Goal: Task Accomplishment & Management: Manage account settings

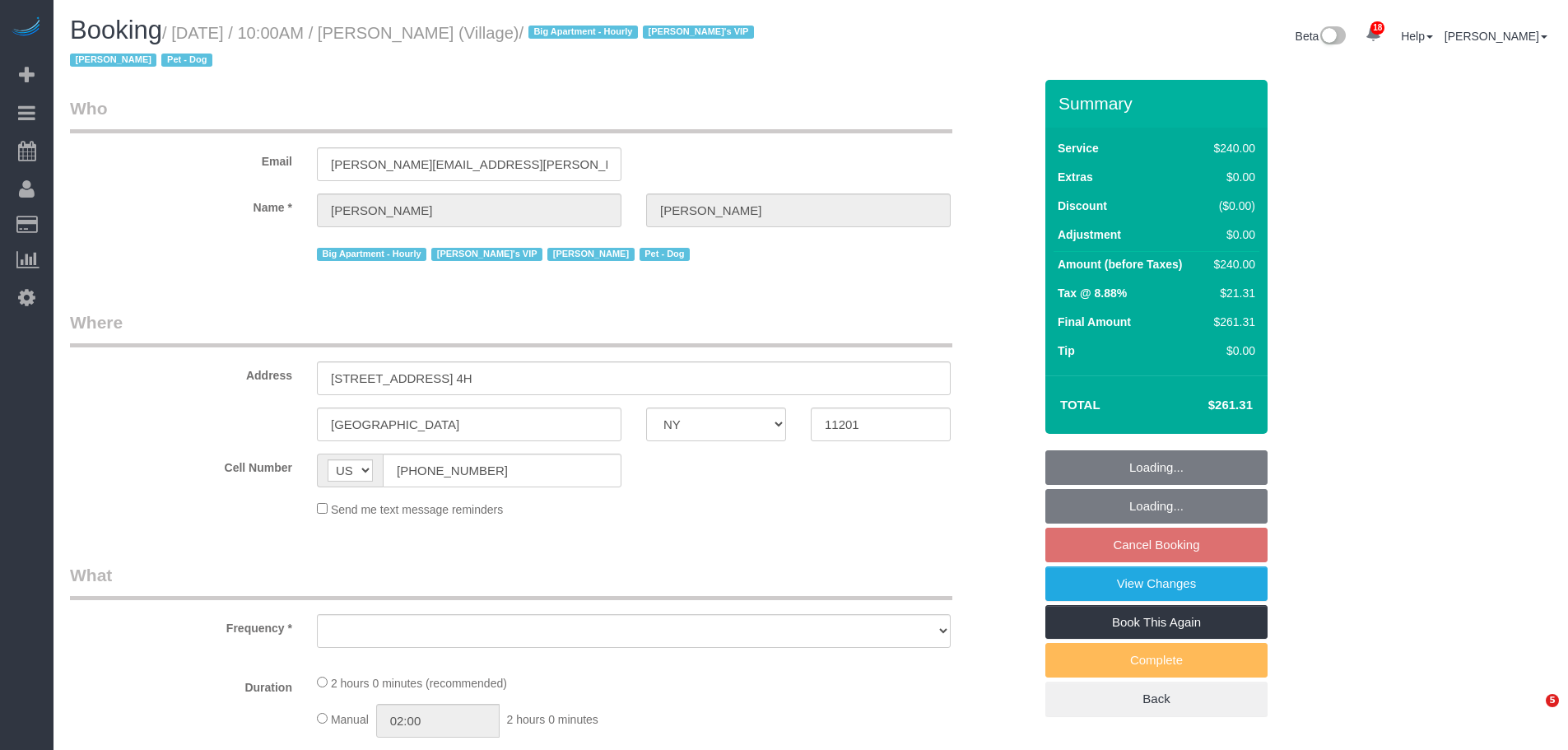
select select "NY"
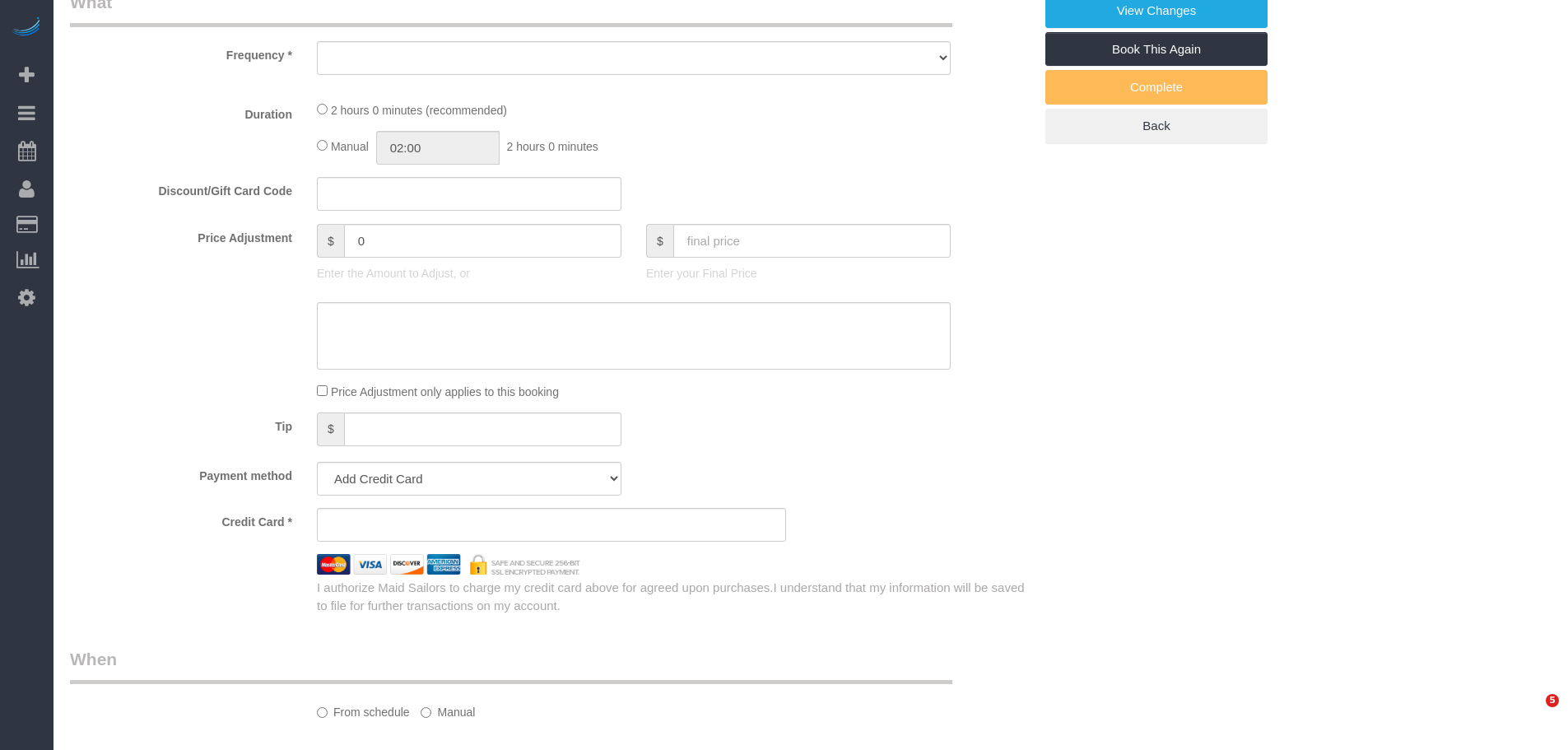
select select "object:1913"
select select "number:89"
select select "number:90"
select select "number:13"
select select "number:5"
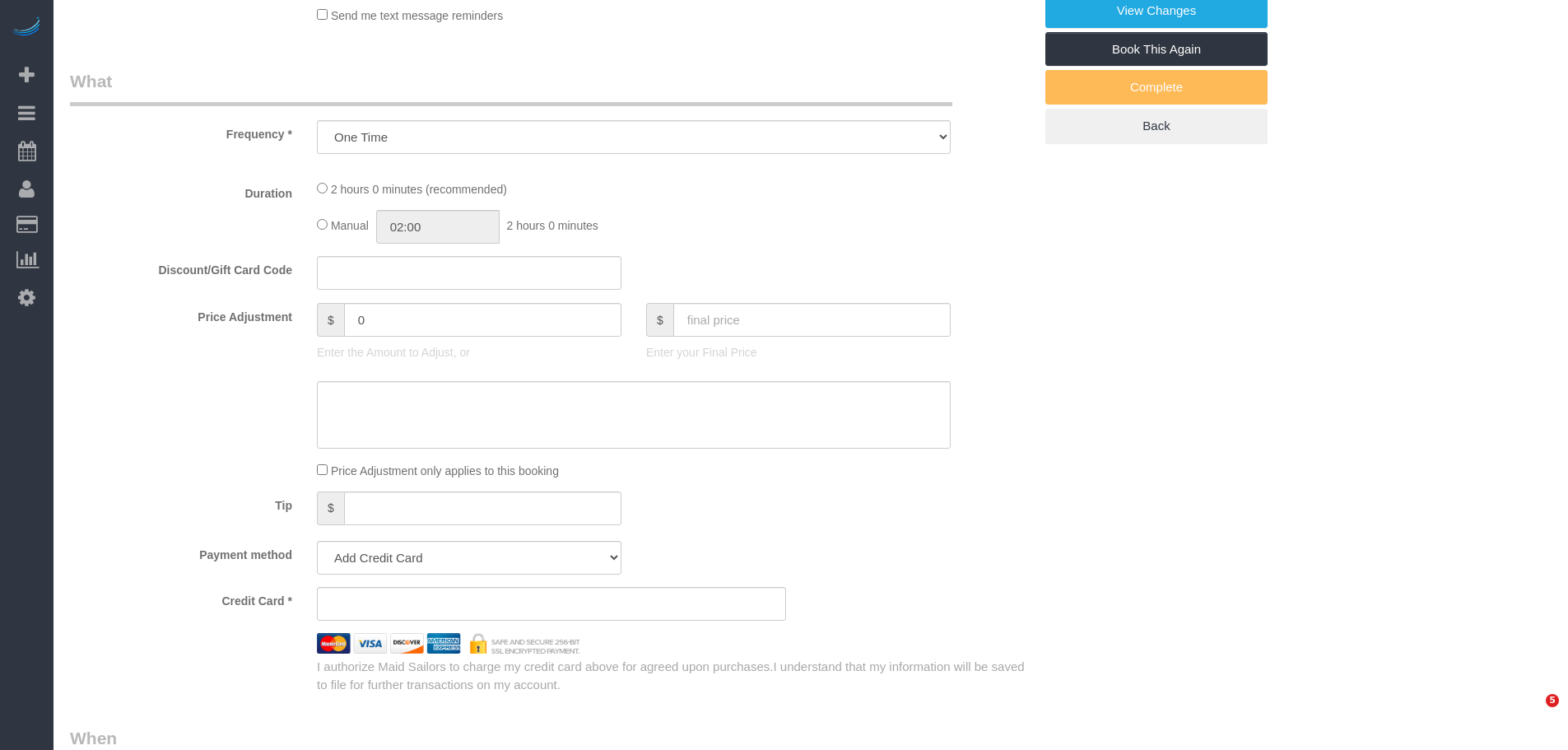
select select "2"
select select "120"
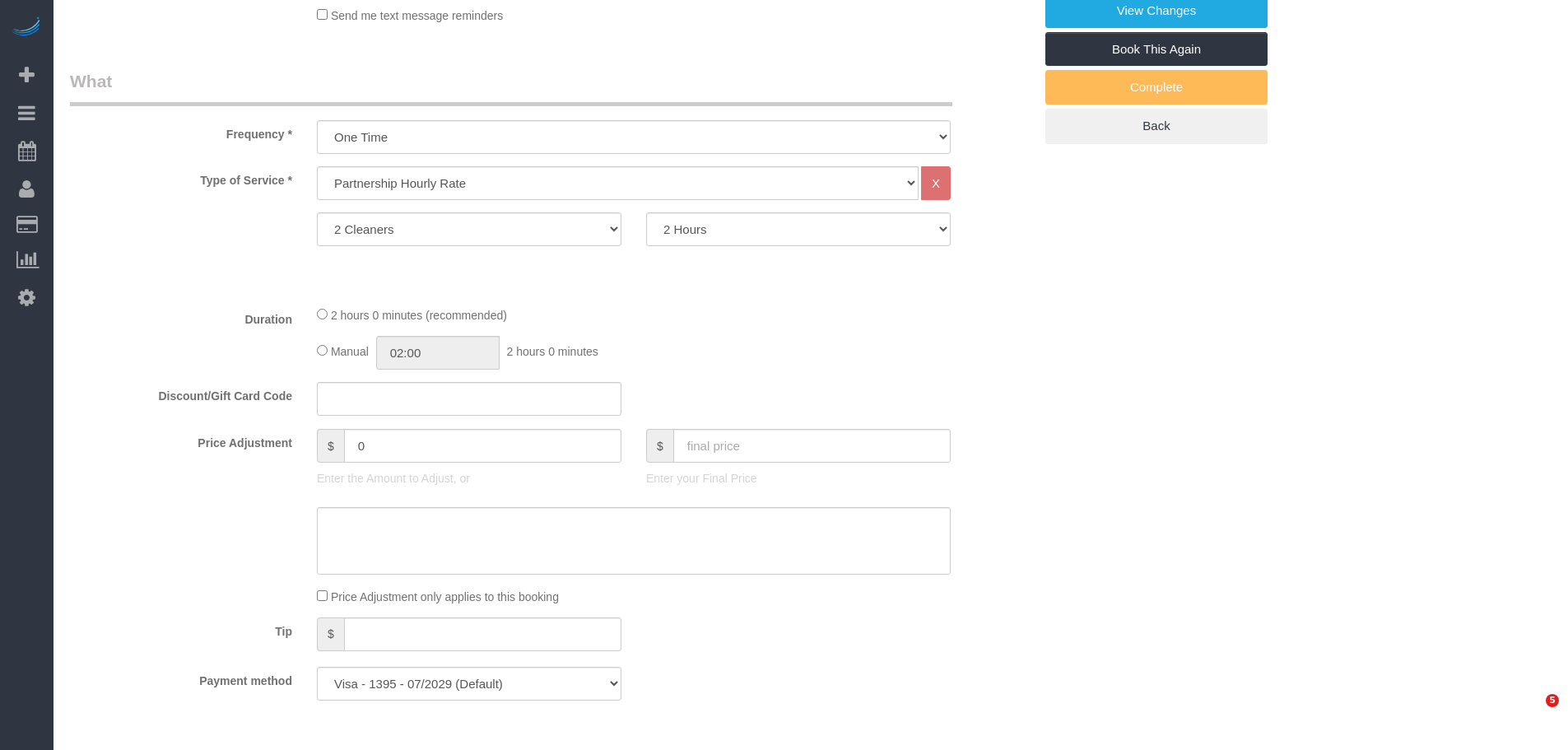
select select "object:2583"
select select "string:stripe-pm_1R5sYR4VGloSiKo7kvmyR5qN"
select select "spot3"
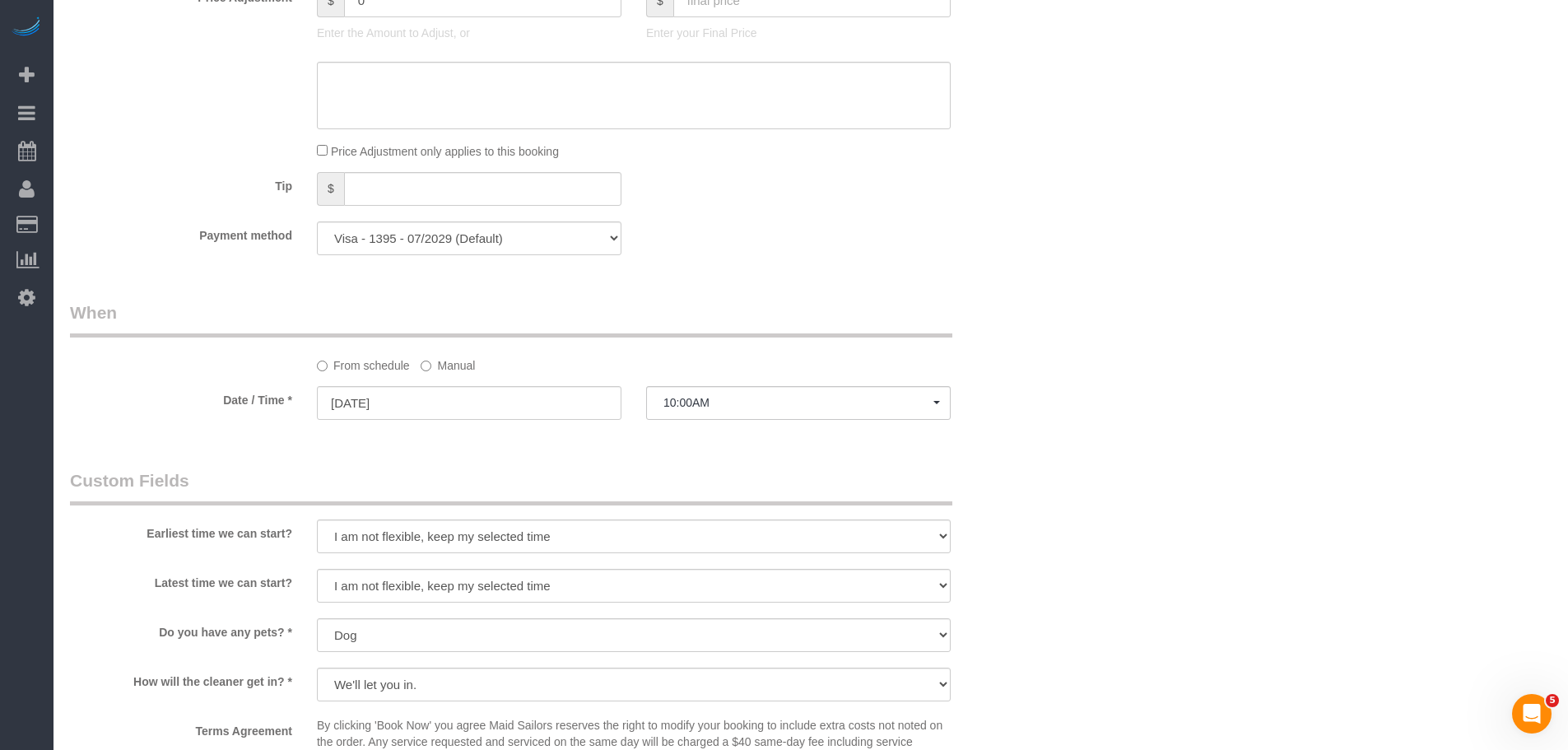
scroll to position [1235, 0]
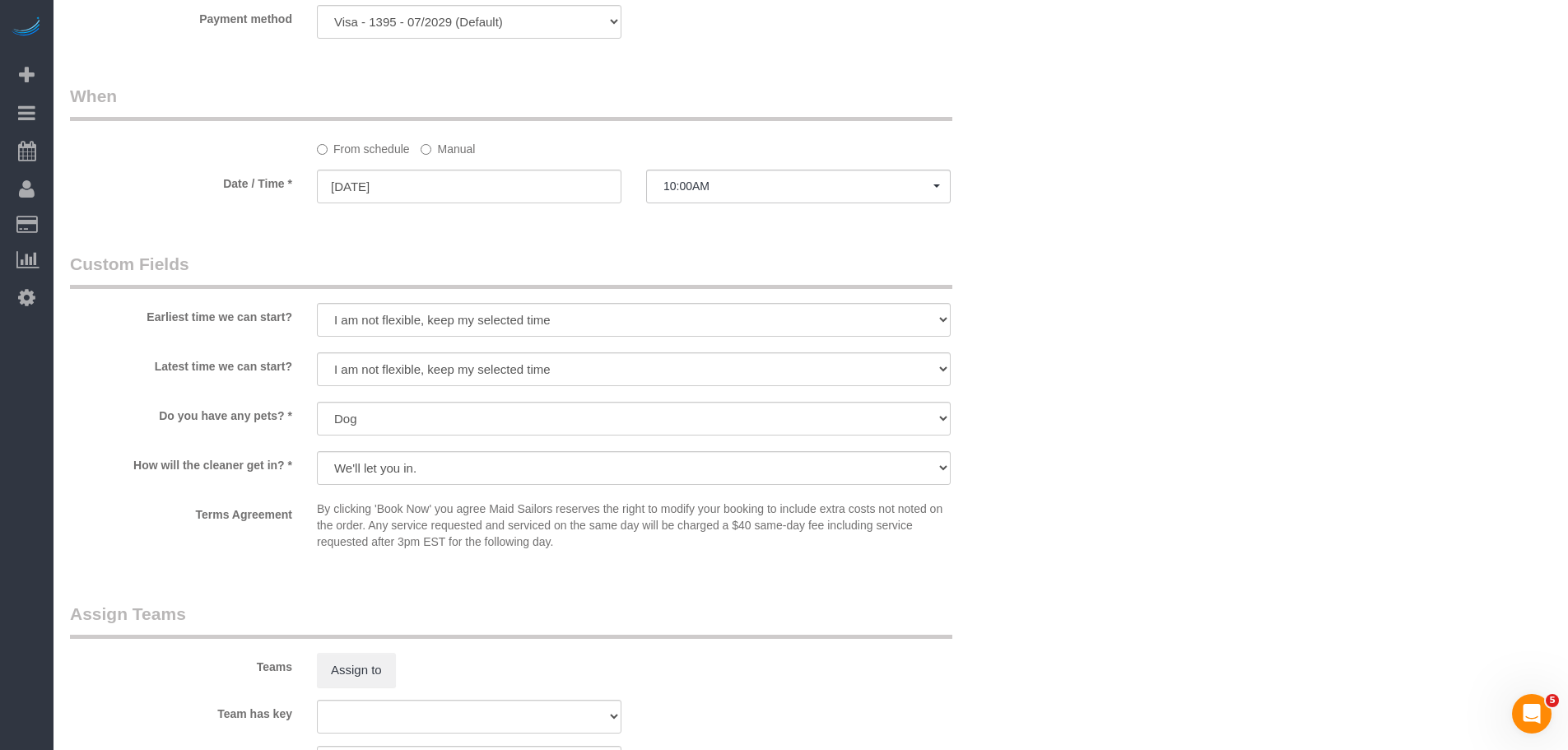
click at [440, 148] on label "Manual" at bounding box center [448, 146] width 55 height 22
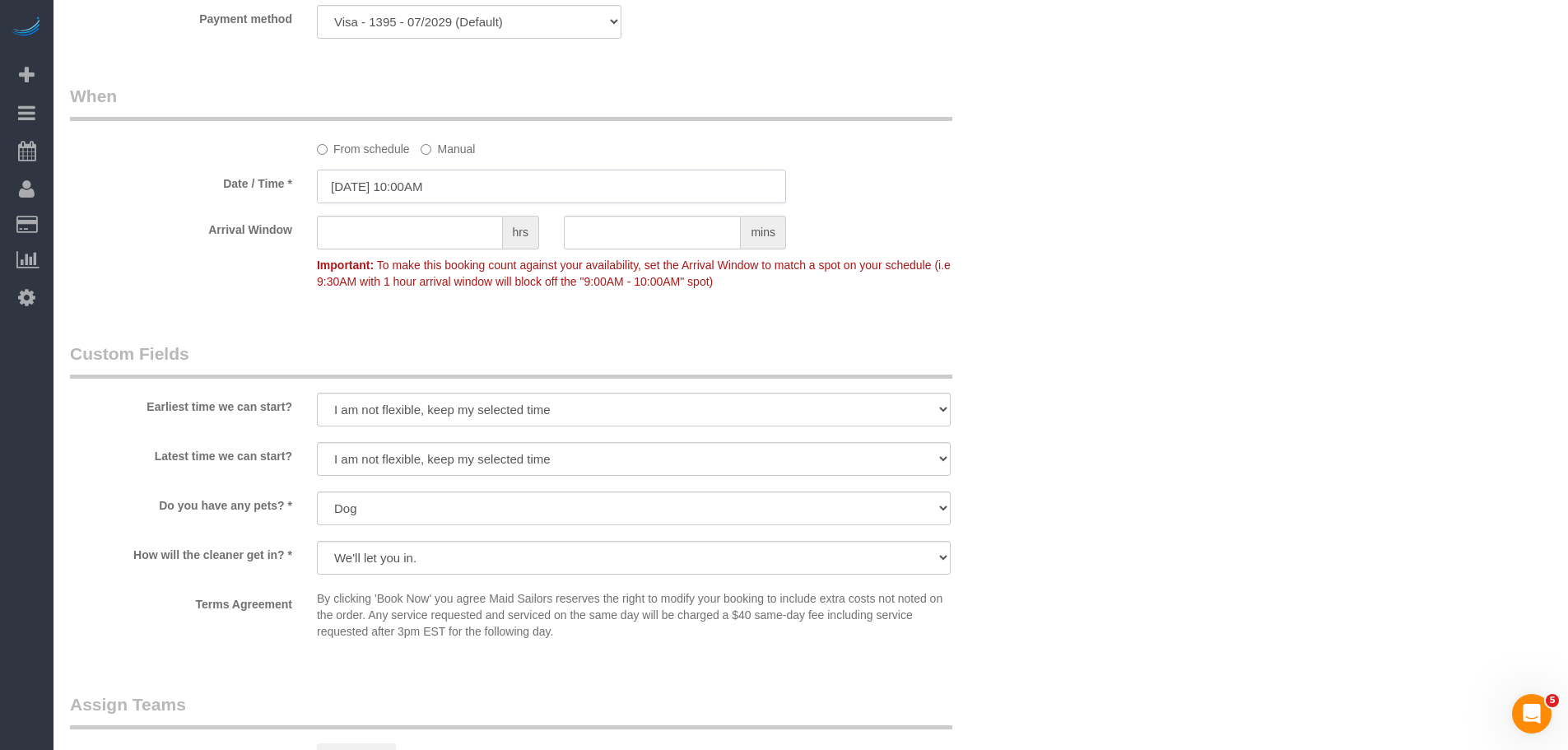
click at [446, 193] on input "09/16/2025 10:00AM" at bounding box center [551, 187] width 469 height 34
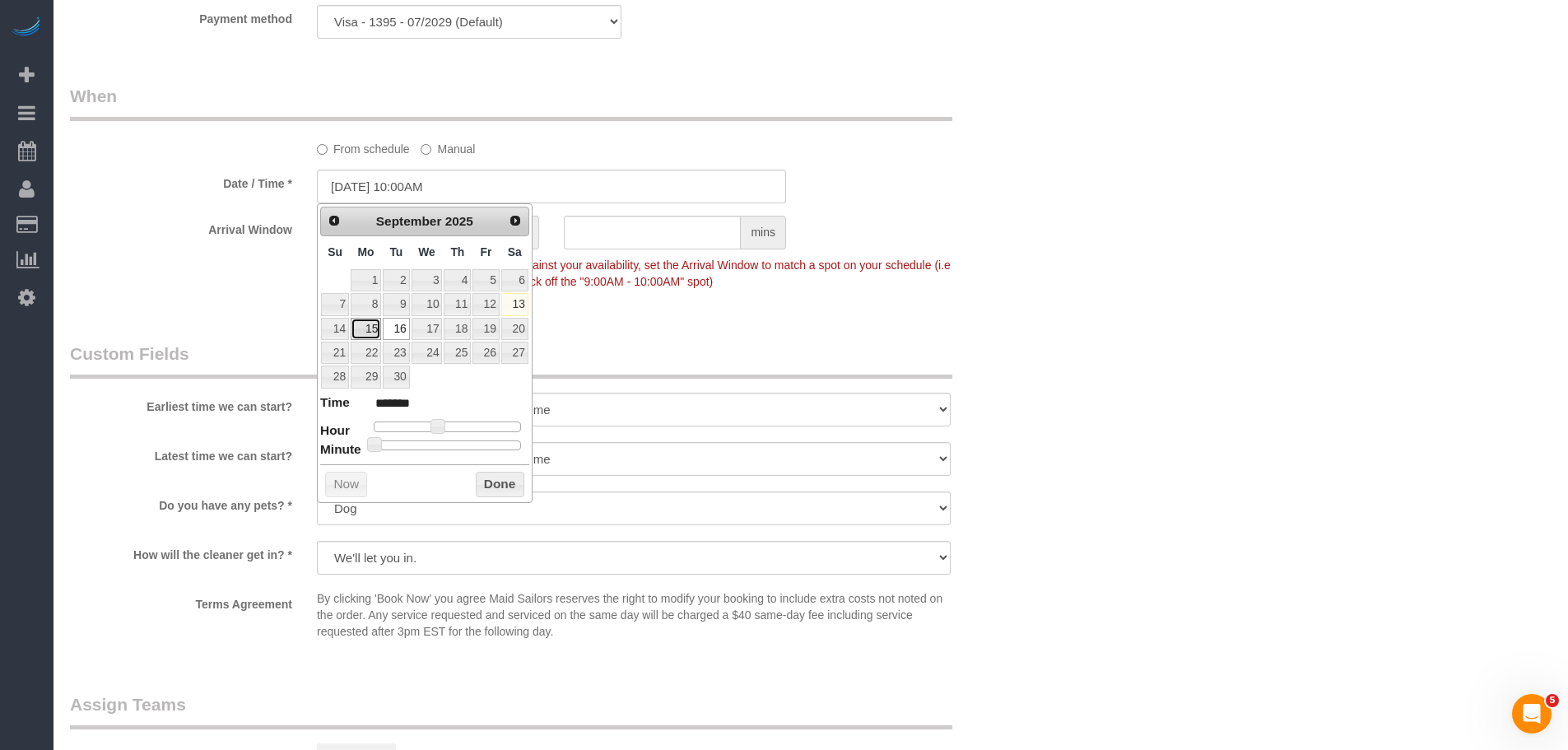
click at [368, 329] on link "15" at bounding box center [365, 329] width 30 height 22
type input "09/15/2025 10:00AM"
click at [513, 488] on button "Done" at bounding box center [499, 485] width 48 height 26
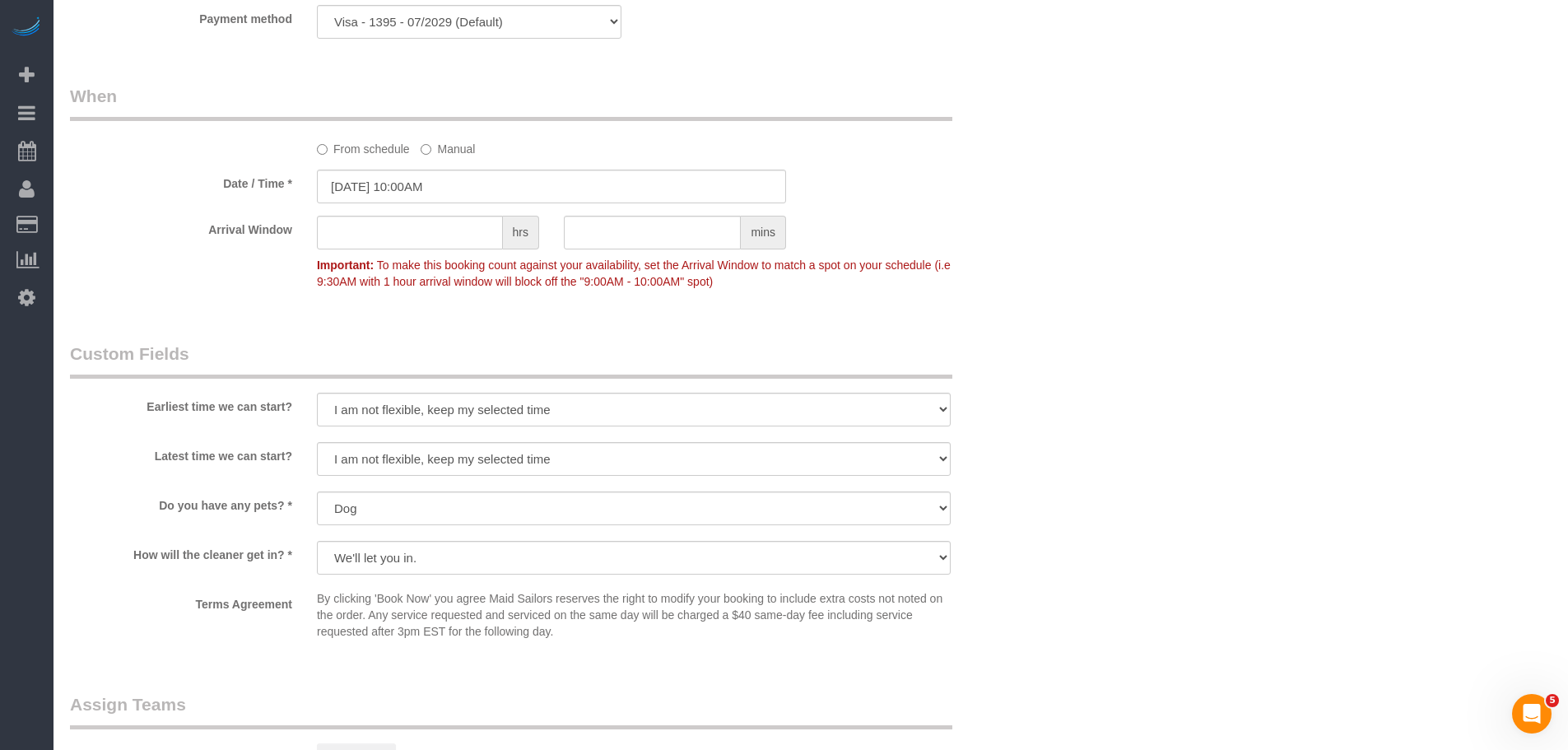
click at [986, 241] on div "Arrival Window hrs mins Important: To make this booking count against your avai…" at bounding box center [550, 256] width 987 height 81
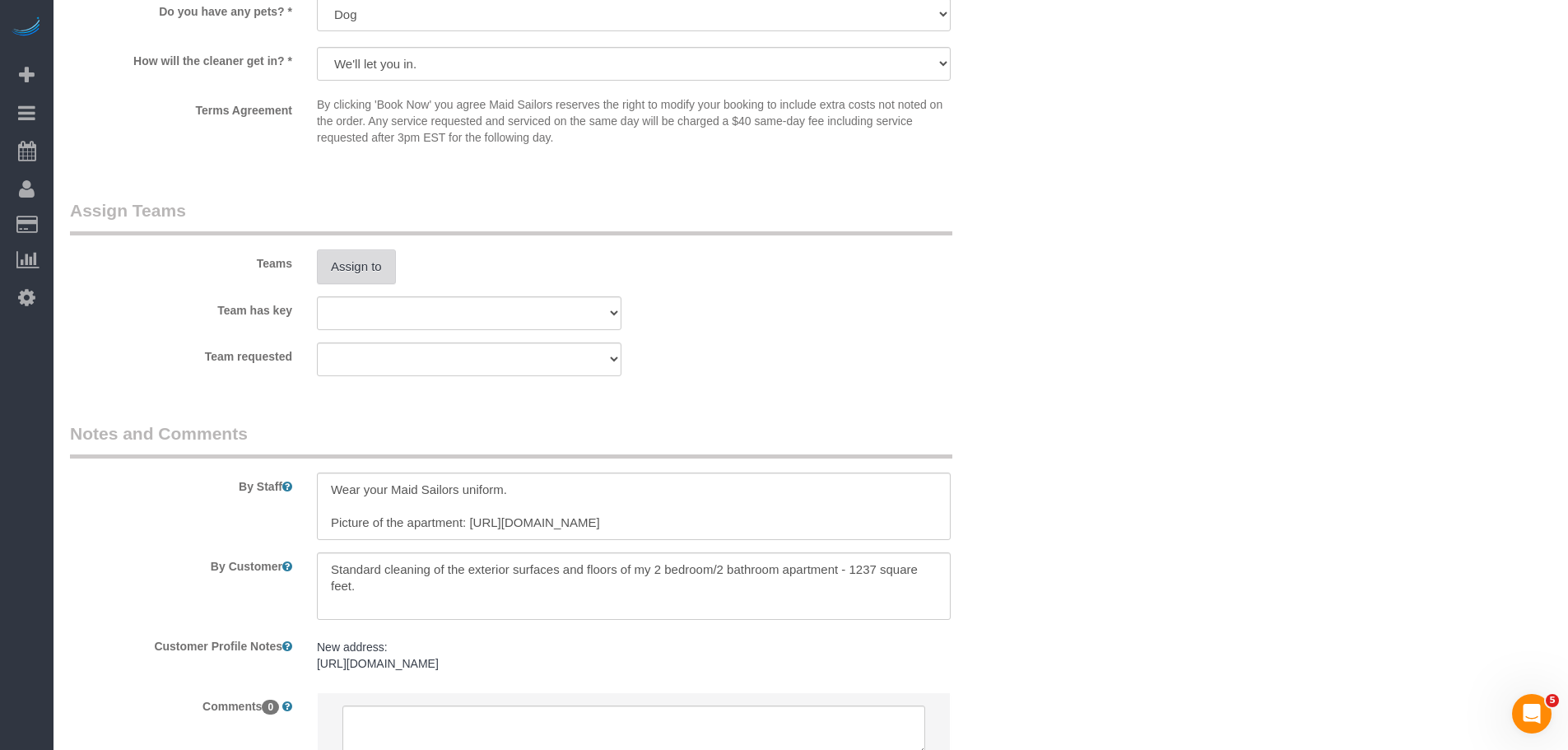
click at [355, 269] on button "Assign to" at bounding box center [356, 266] width 79 height 35
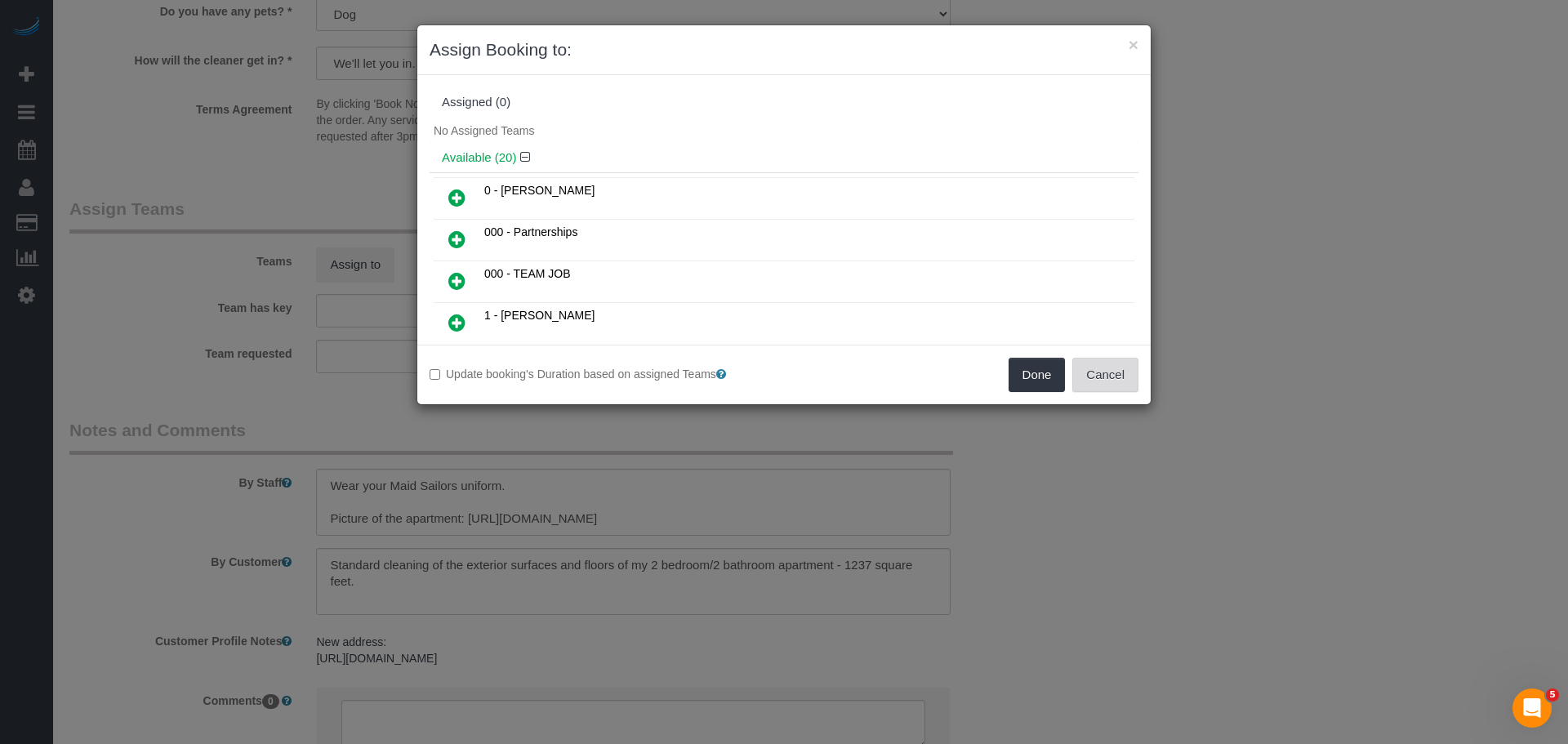
drag, startPoint x: 1130, startPoint y: 369, endPoint x: 1060, endPoint y: 123, distance: 255.8
click at [1131, 369] on button "Cancel" at bounding box center [1104, 374] width 66 height 35
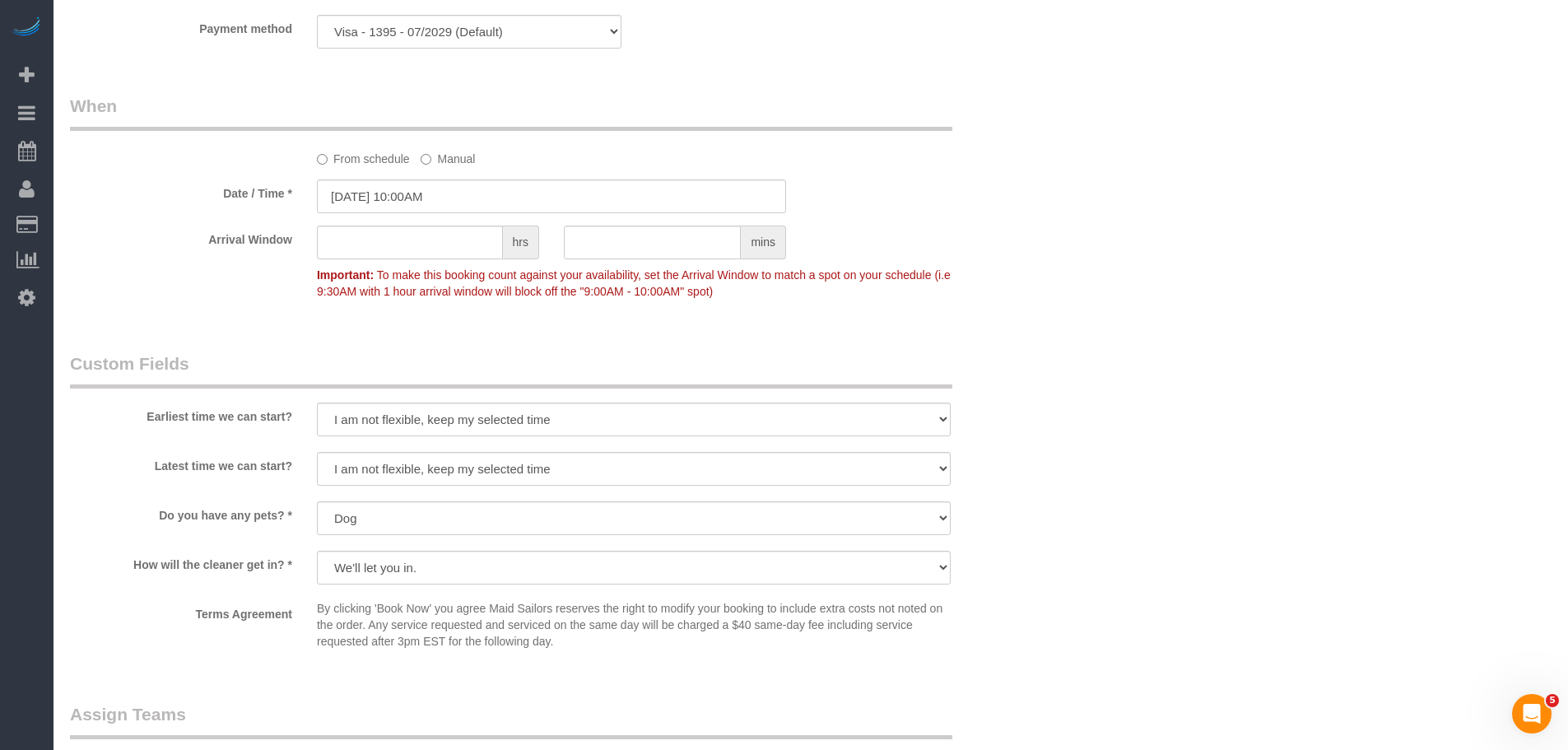
scroll to position [1235, 0]
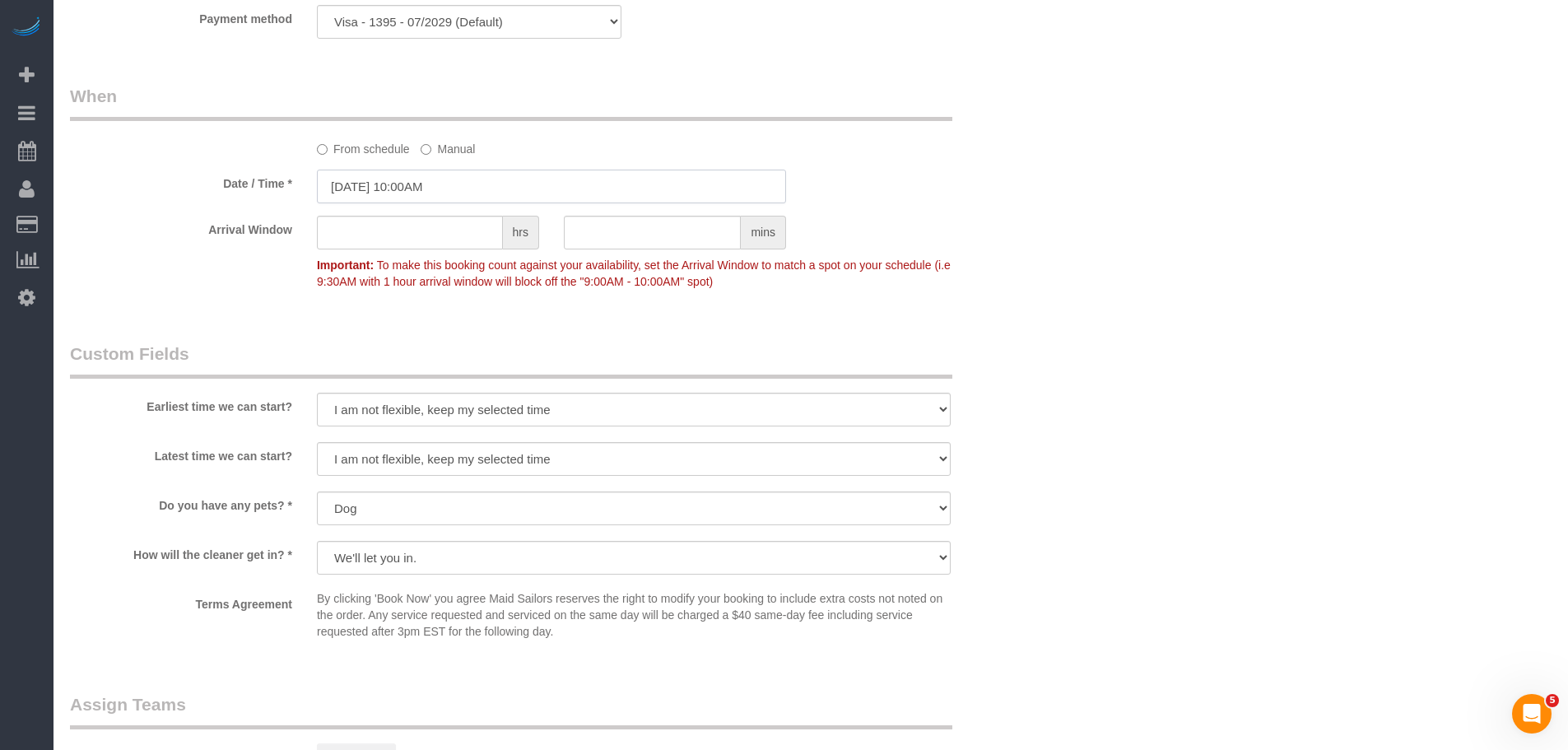
click at [340, 199] on input "09/15/2025 10:00AM" at bounding box center [551, 187] width 469 height 34
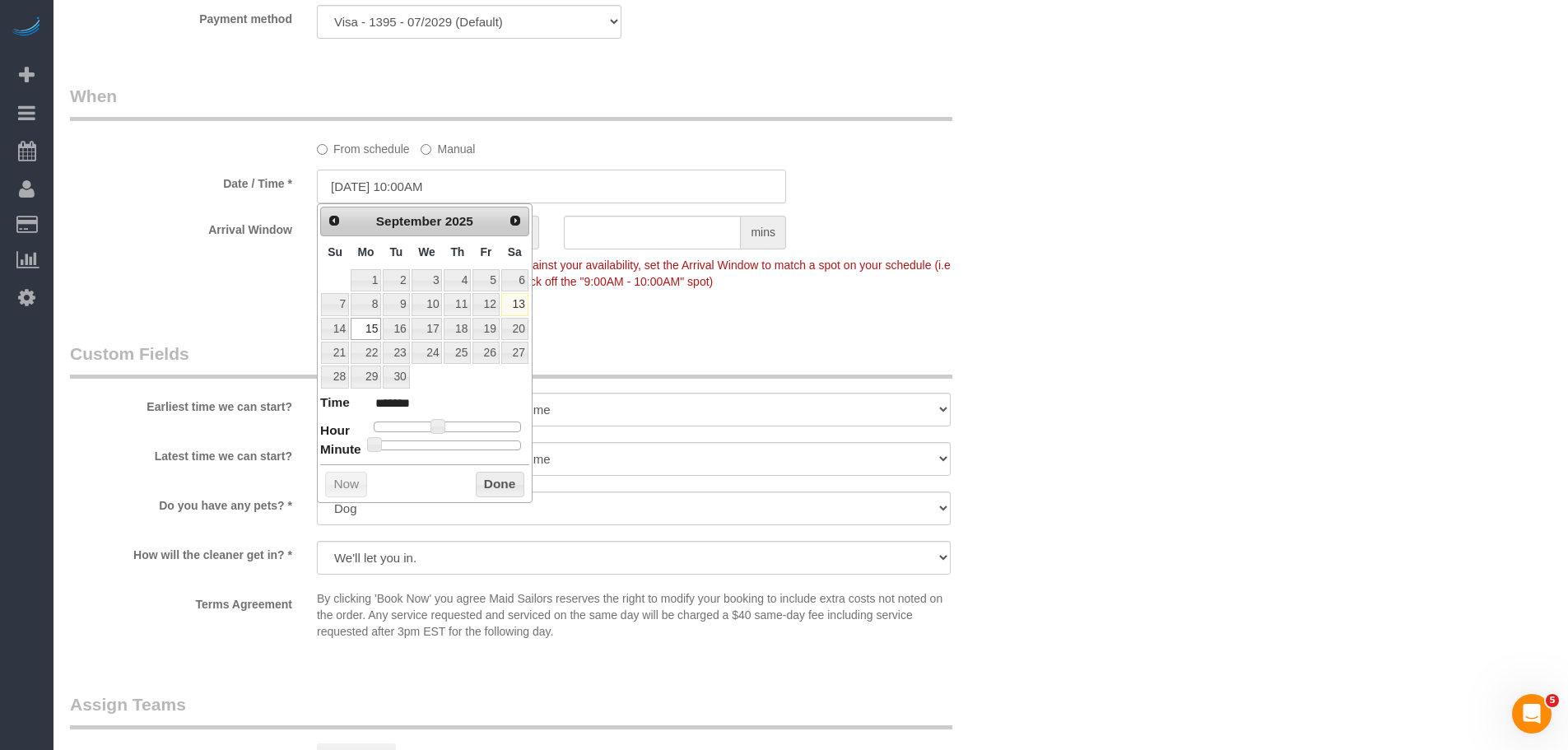
click at [383, 196] on input "09/15/2025 10:00AM" at bounding box center [551, 187] width 469 height 34
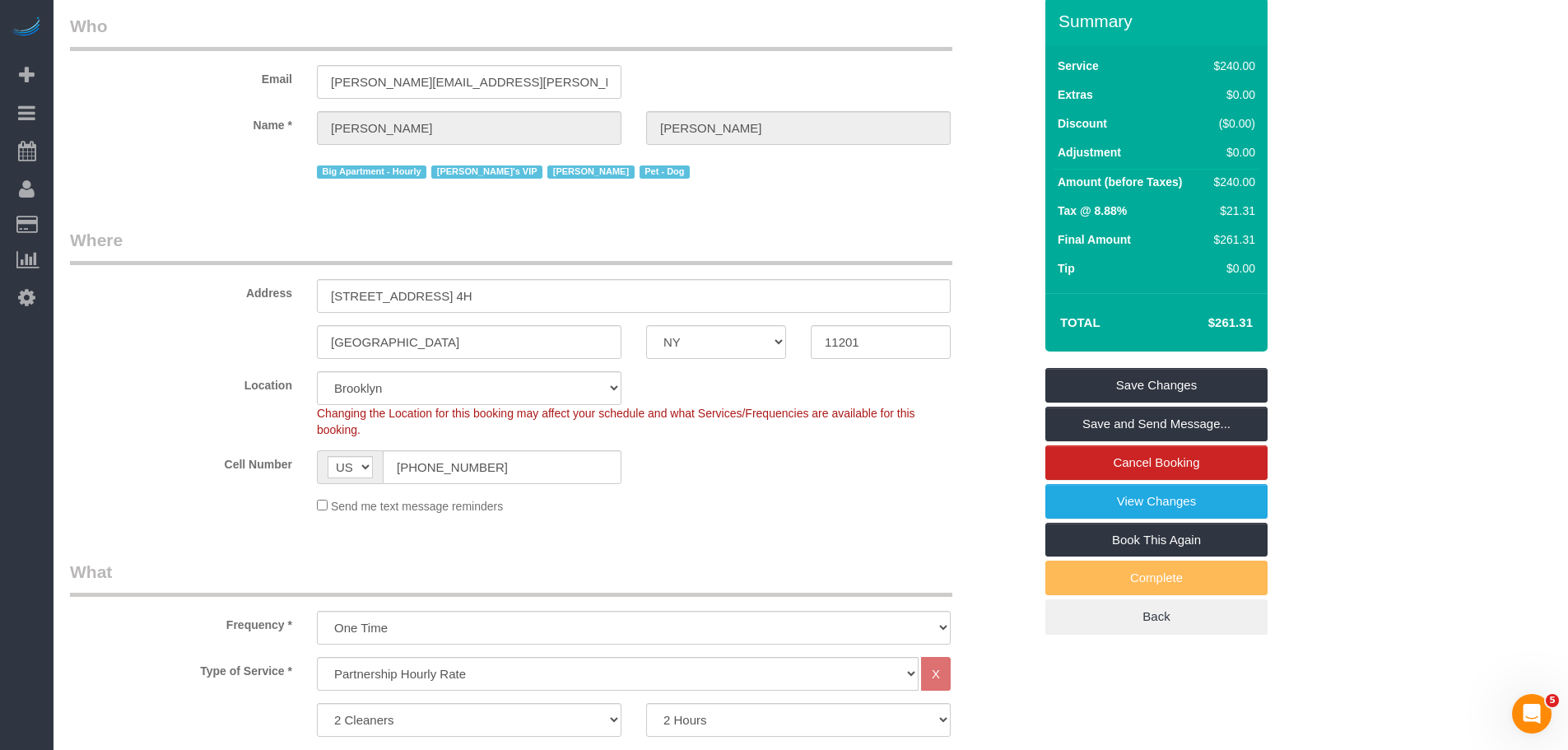
scroll to position [0, 0]
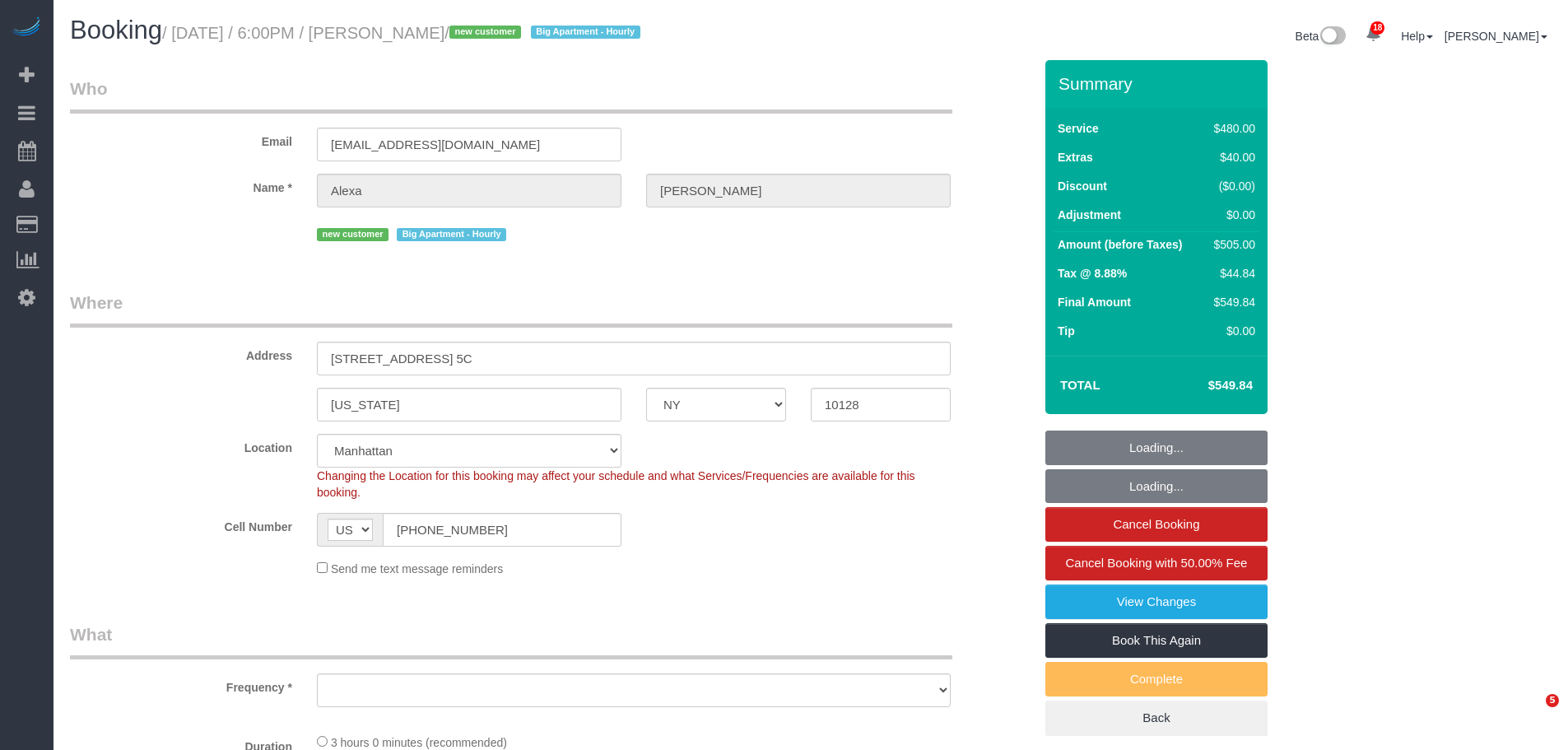
select select "NY"
select select "number:89"
select select "number:90"
select select "number:15"
select select "number:6"
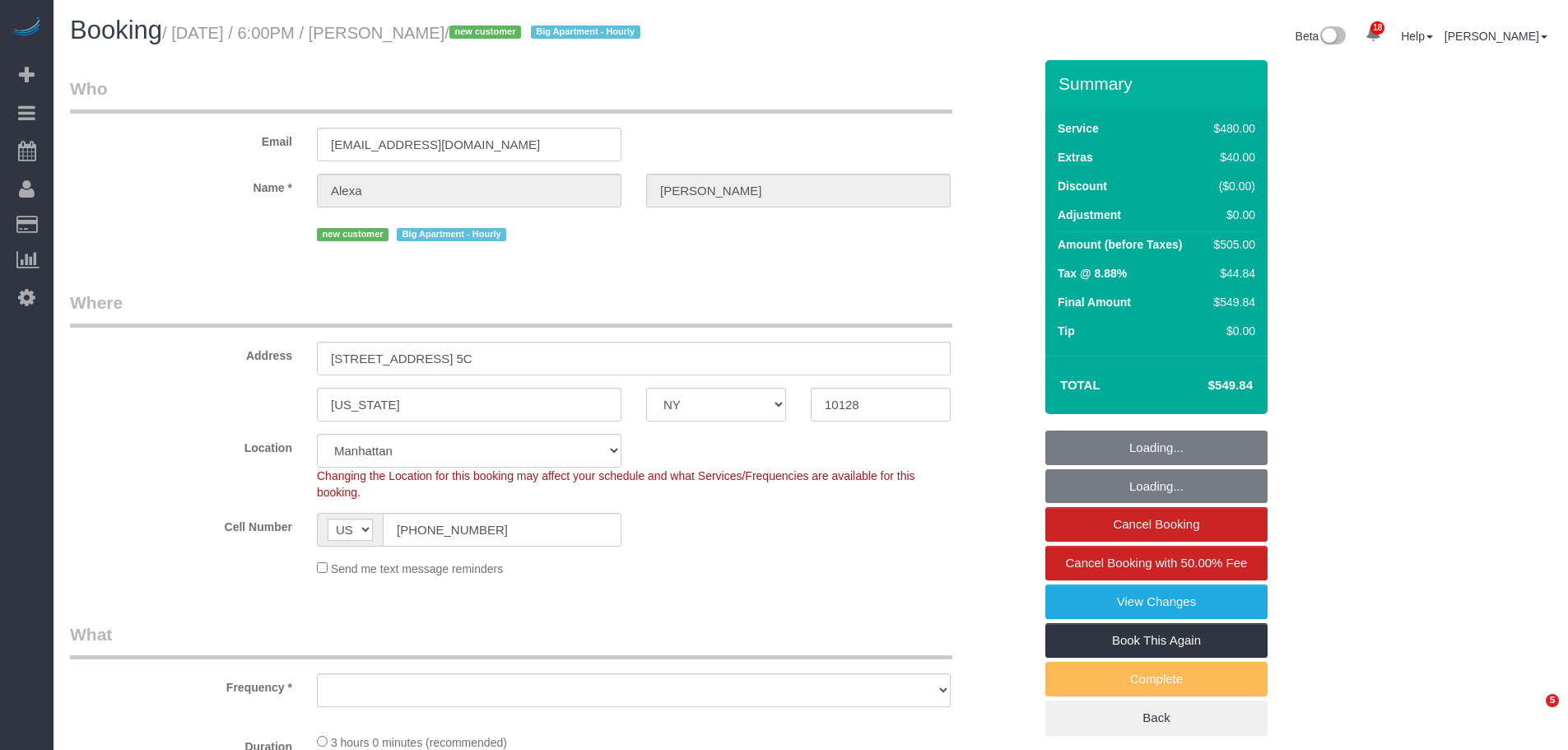
select select "object:1456"
select select "2"
select select "180"
select select "spot1"
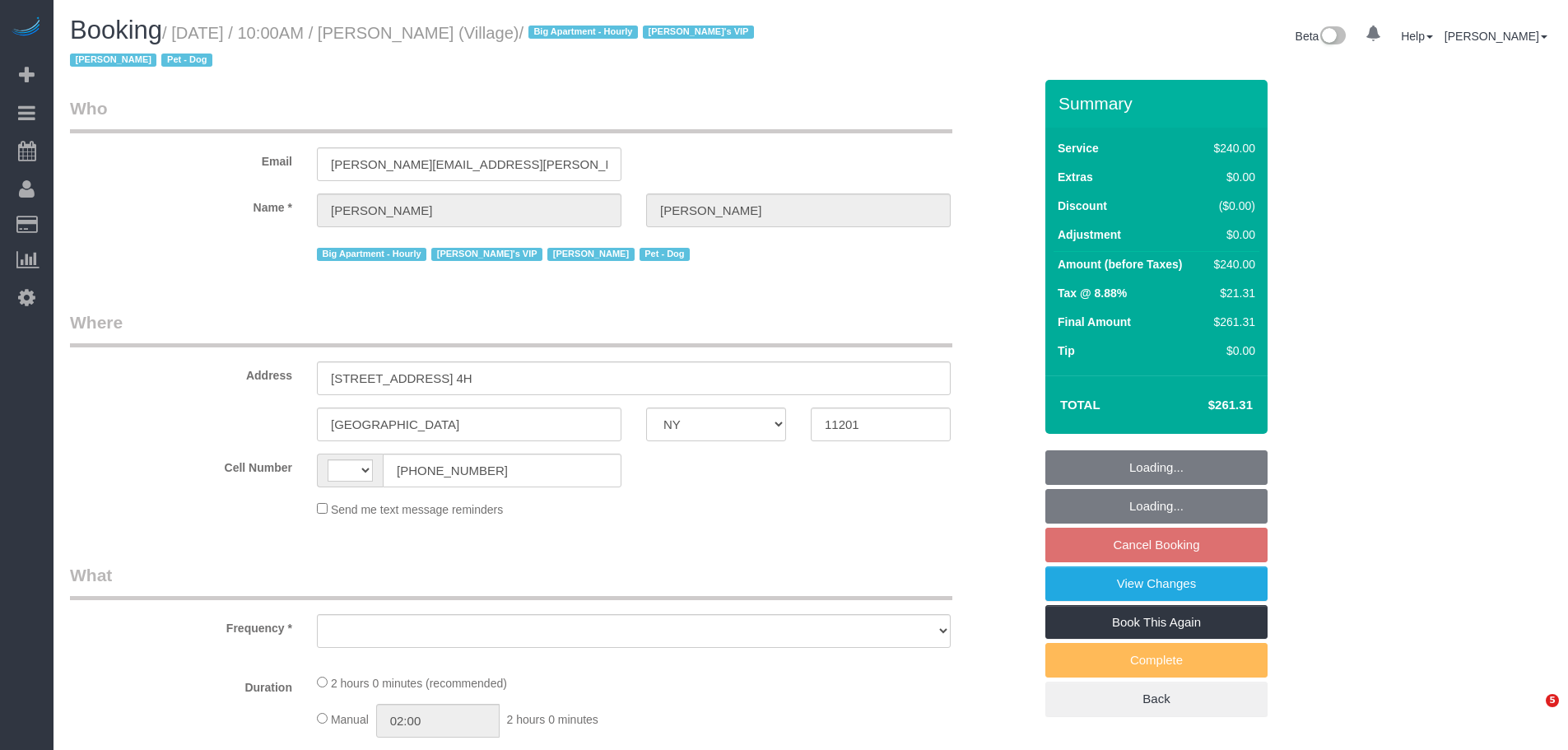
select select "NY"
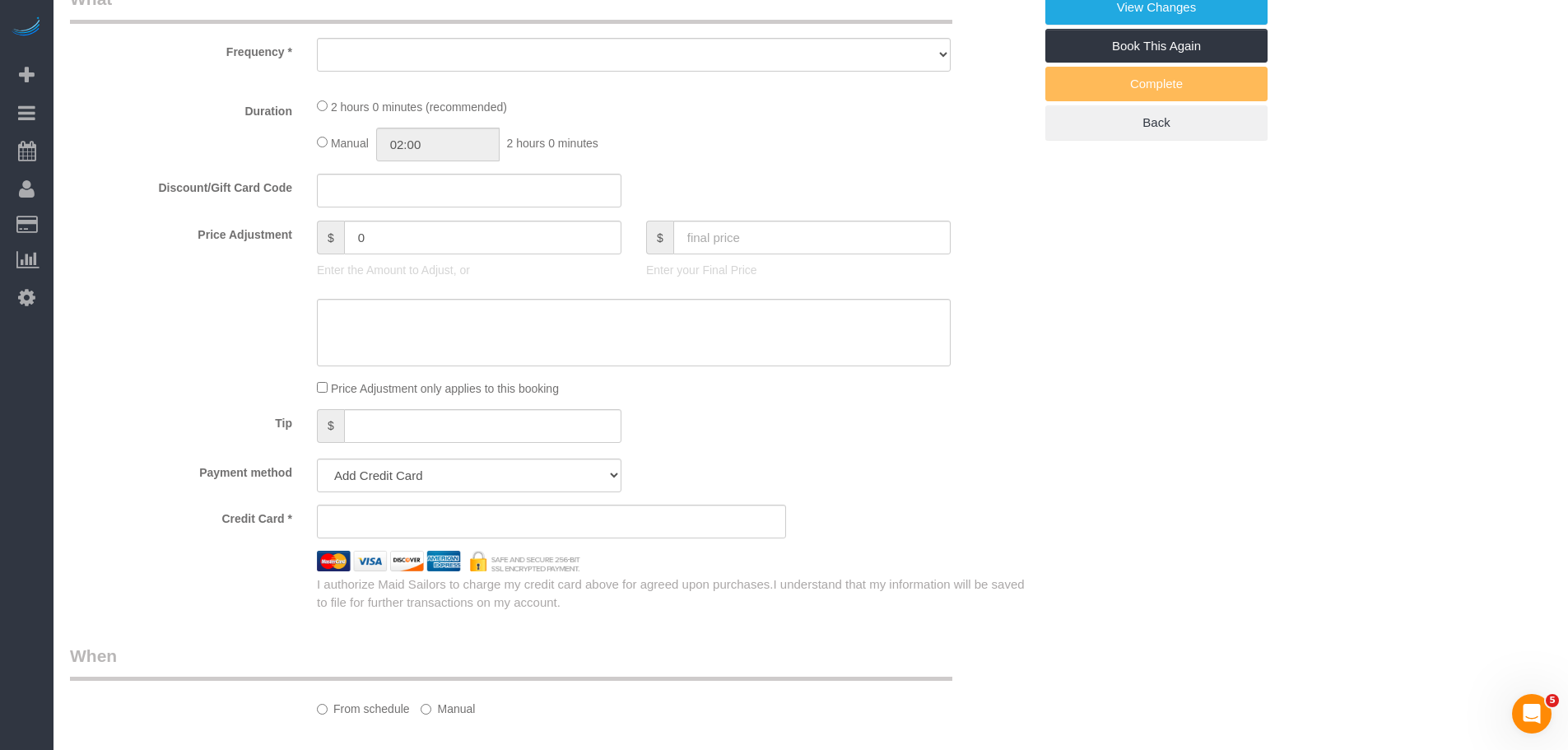
select select "string:stripe-pm_1R5sYR4VGloSiKo7kvmyR5qN"
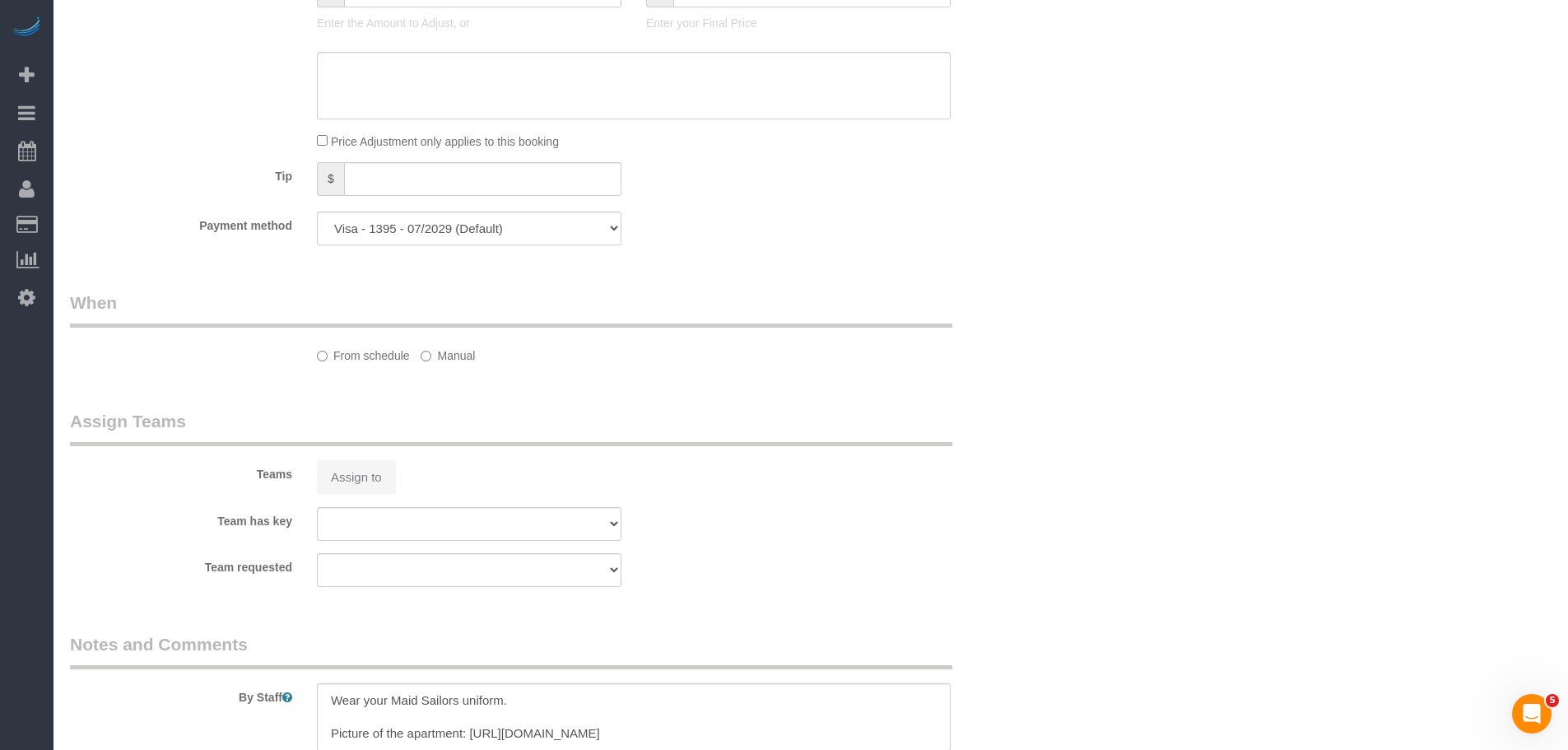
select select "string:US"
select select "spot3"
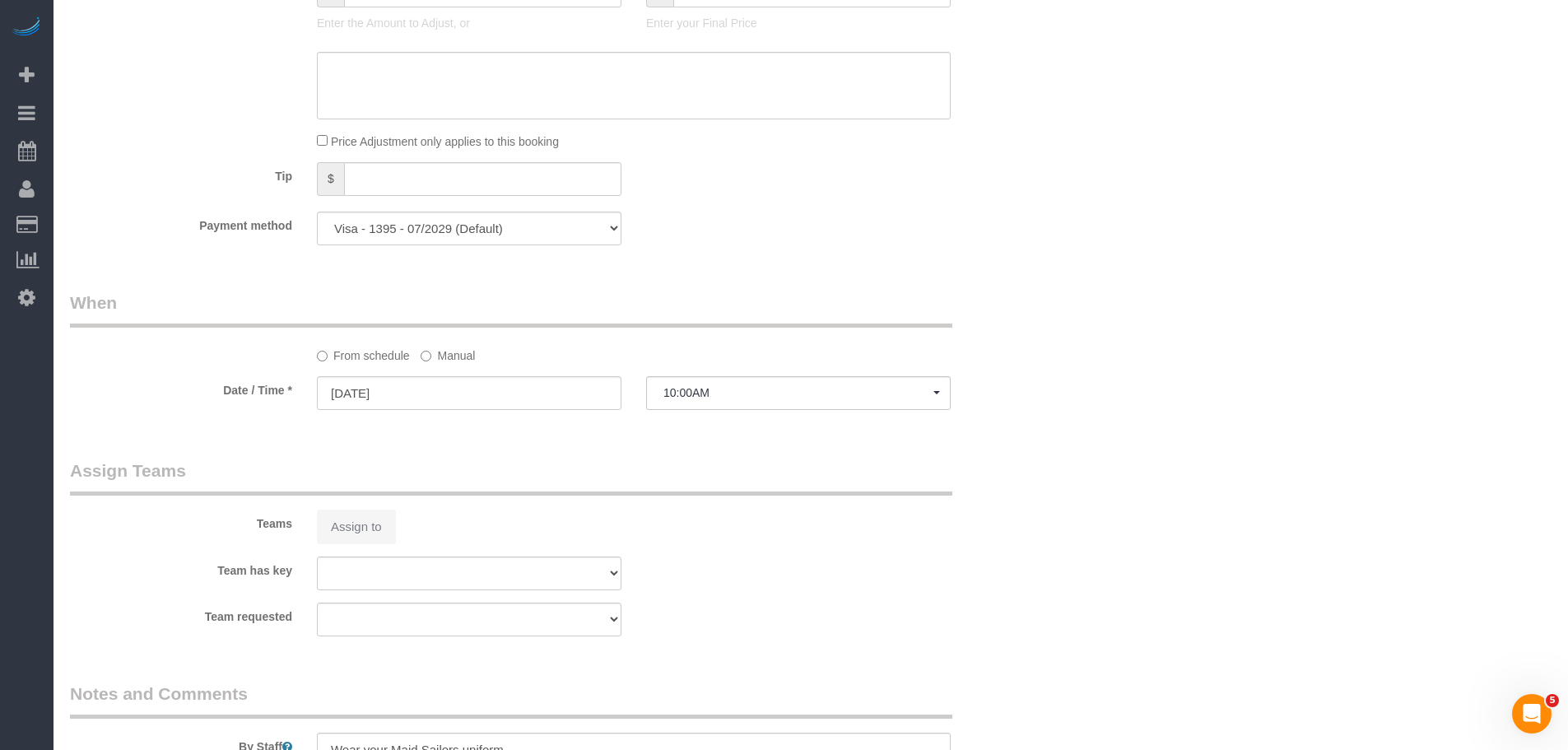
select select "object:795"
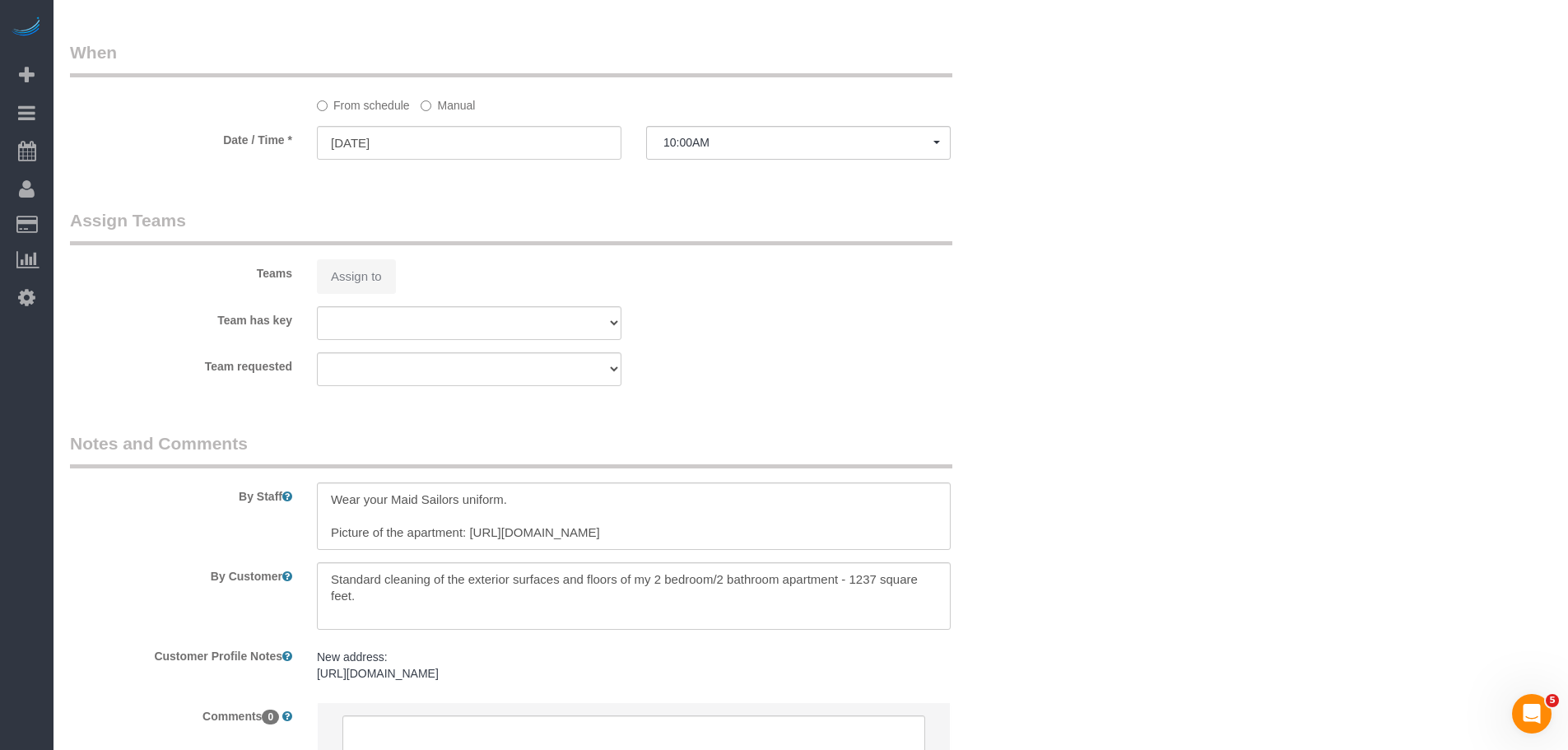
select select "2"
select select "120"
select select "number:89"
select select "number:90"
select select "number:13"
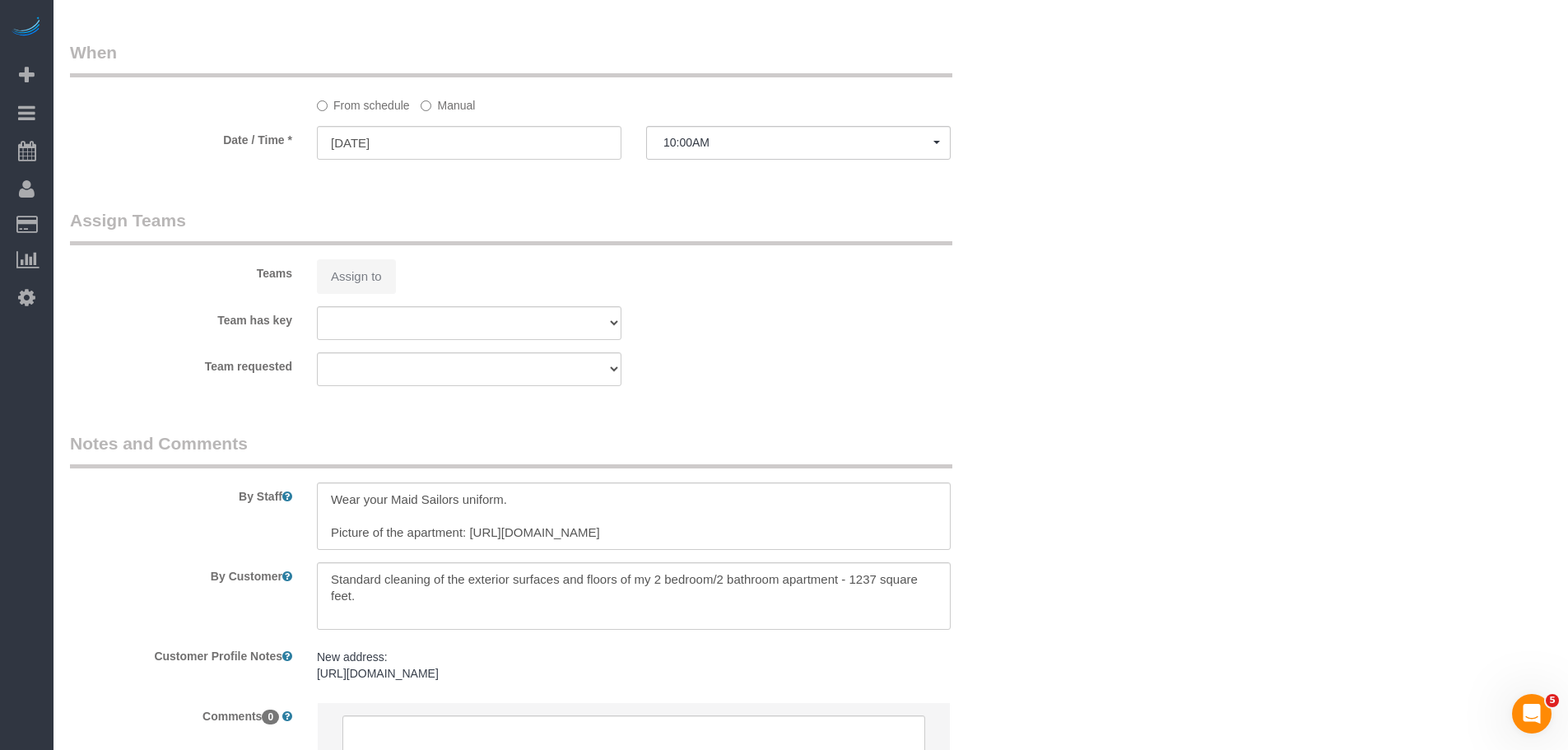
select select "number:5"
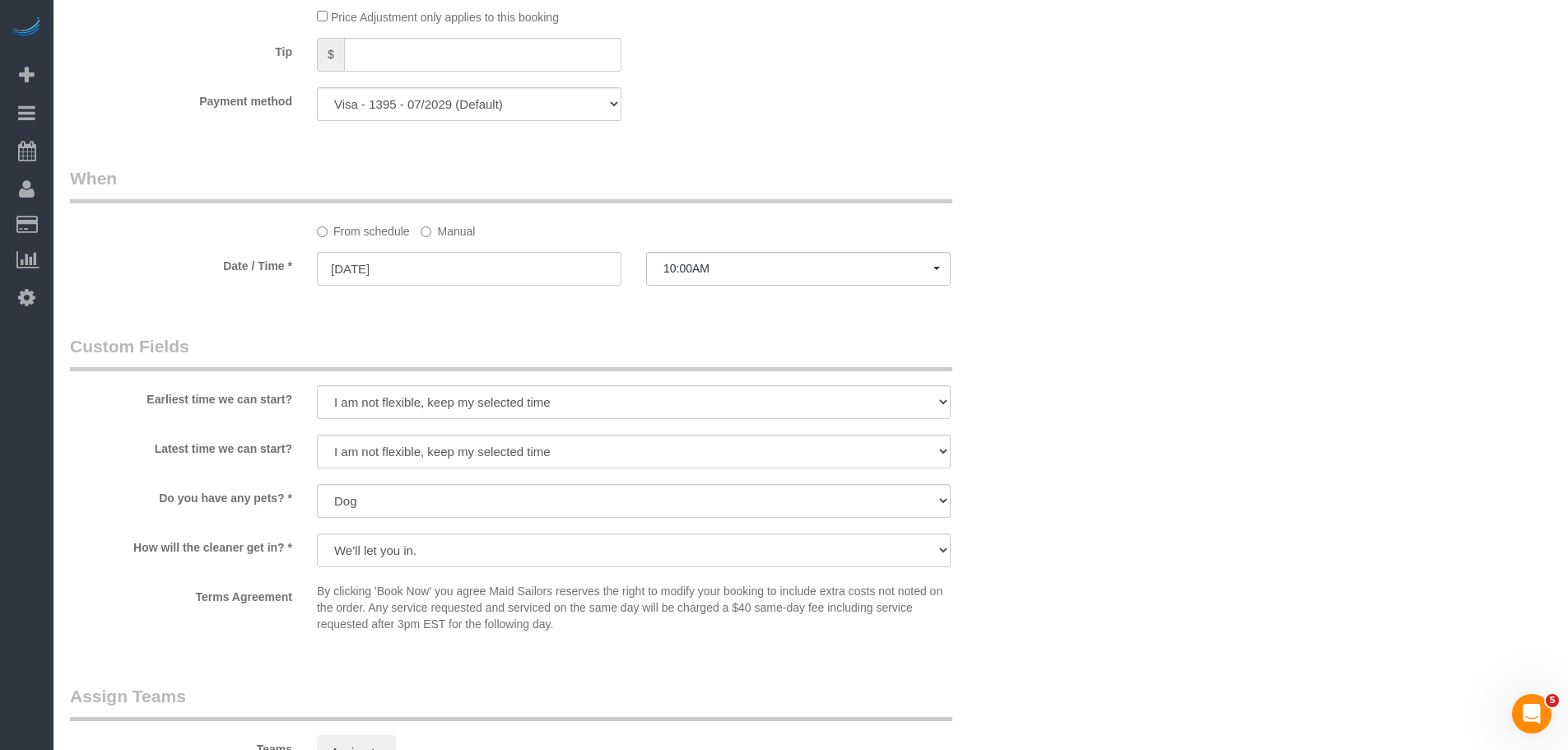
select select "object:1460"
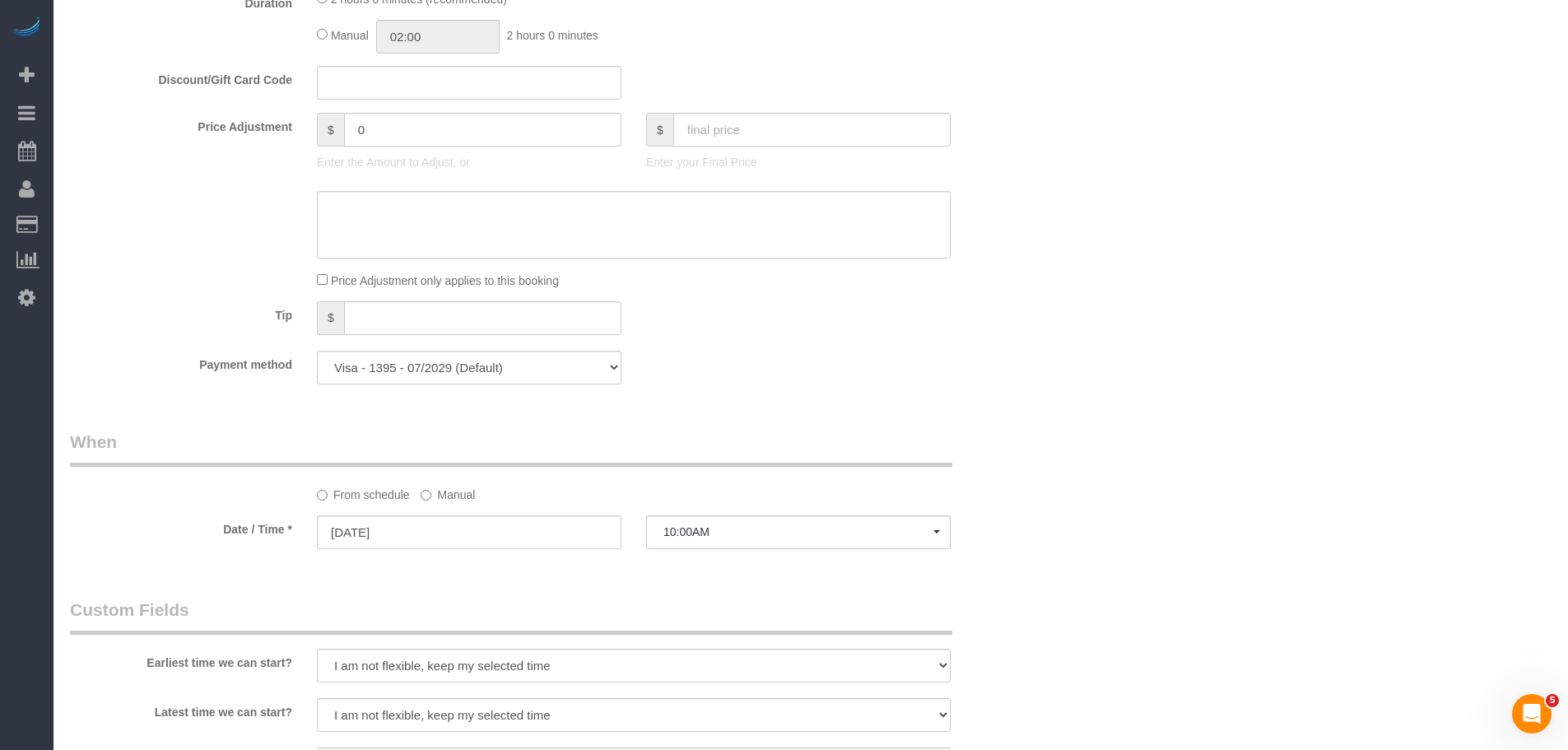
scroll to position [1153, 0]
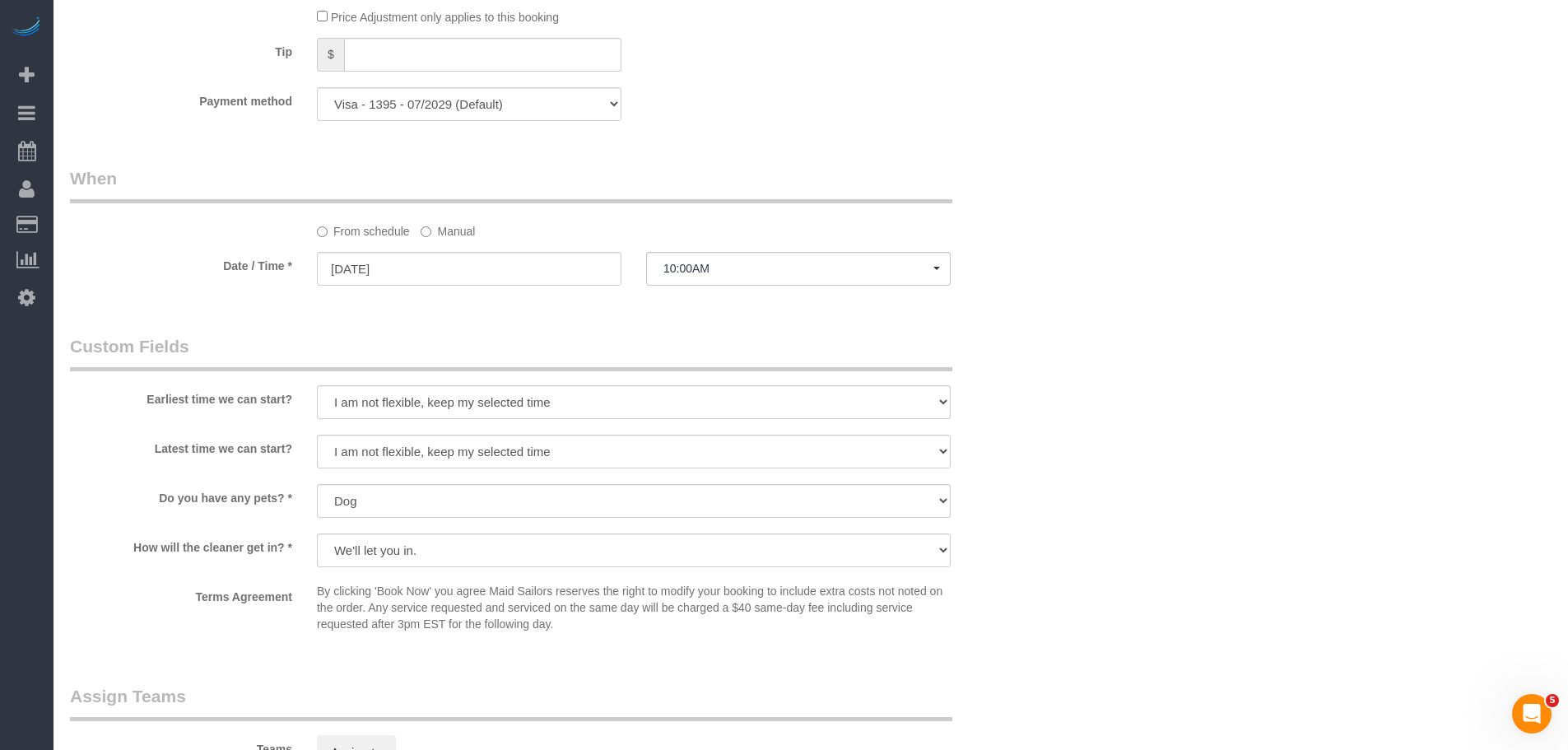
click at [465, 235] on label "Manual" at bounding box center [448, 228] width 55 height 22
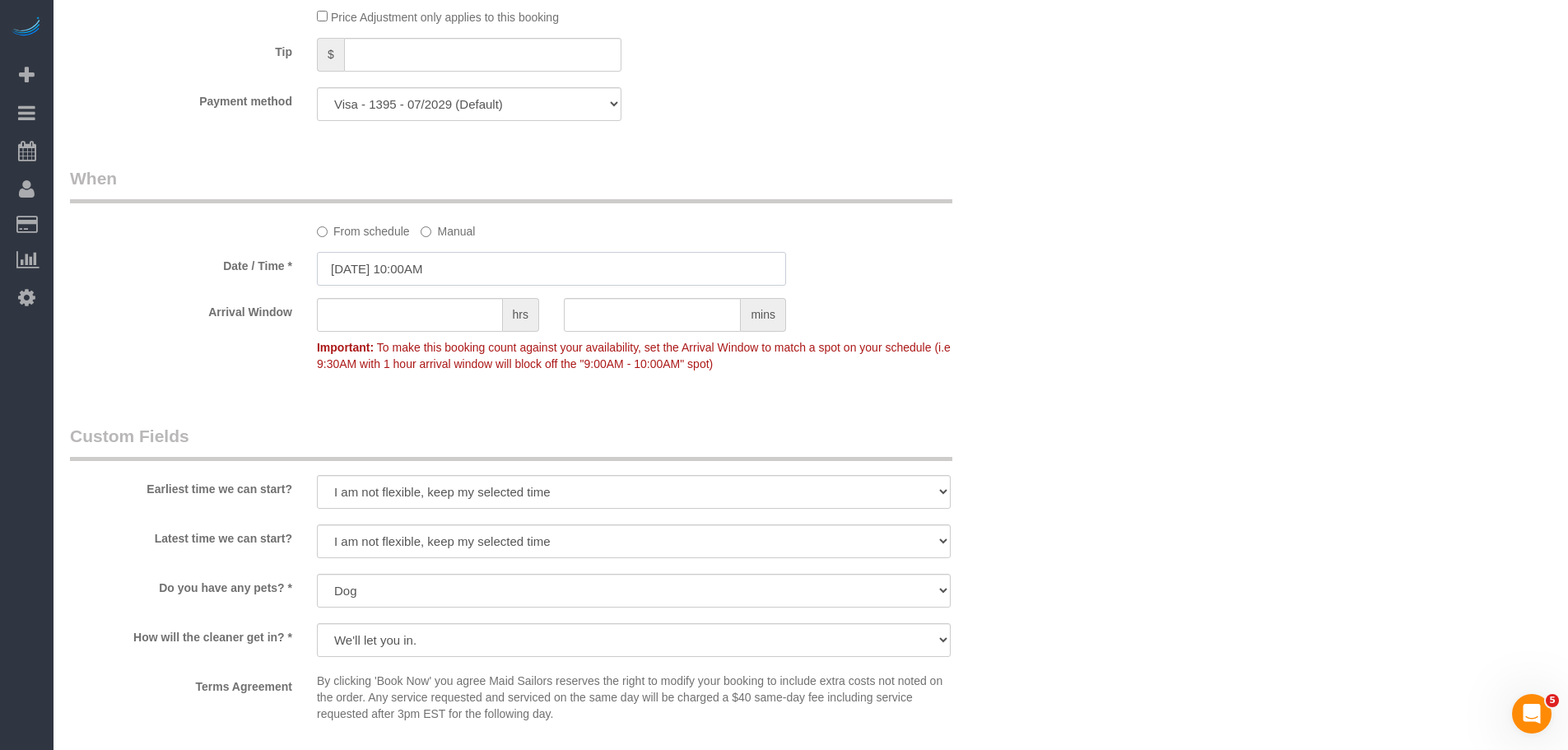
click at [465, 272] on input "09/16/2025 10:00AM" at bounding box center [551, 269] width 469 height 34
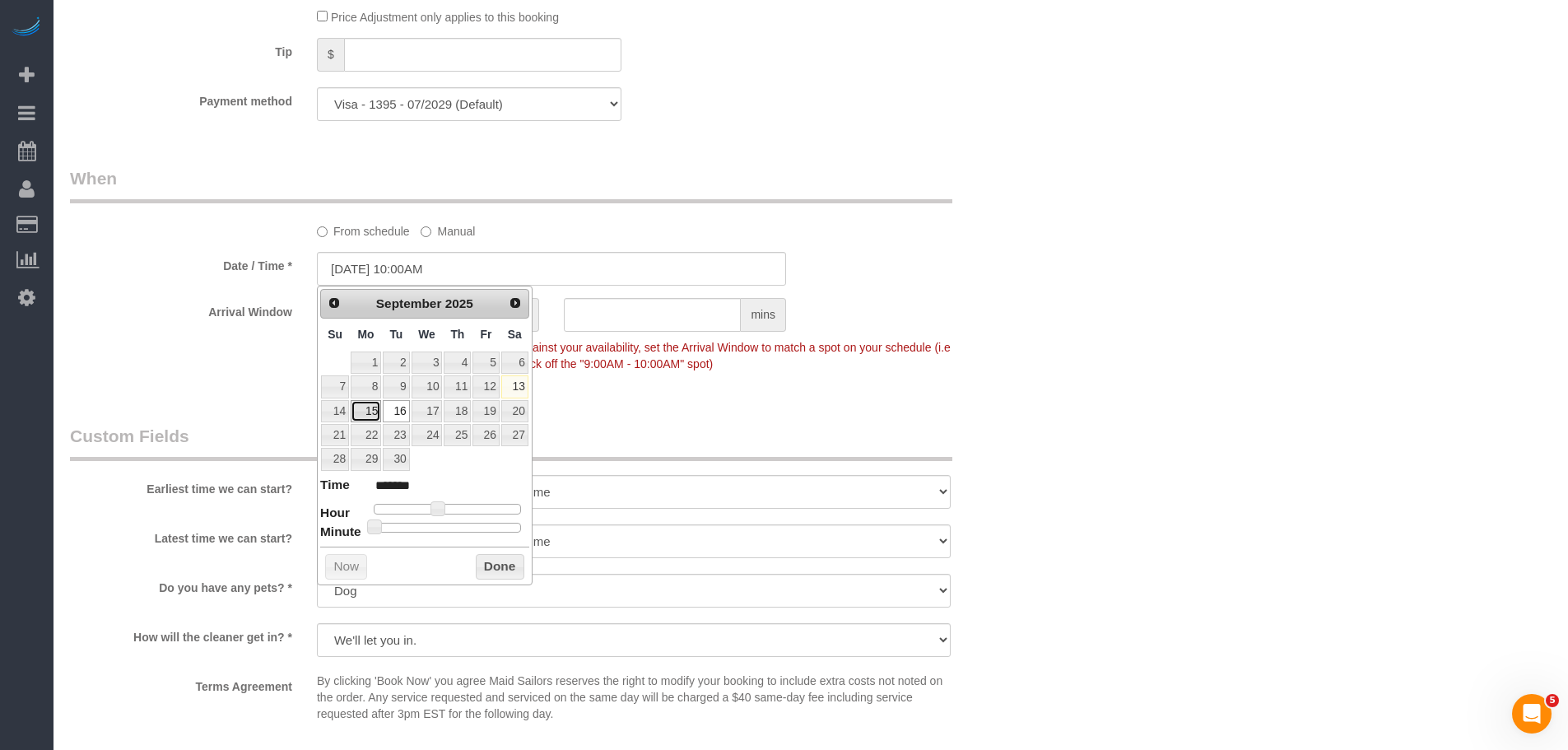
click at [364, 413] on link "15" at bounding box center [365, 411] width 30 height 22
type input "09/15/2025 2:00PM"
type input "******"
click at [462, 507] on div at bounding box center [447, 509] width 147 height 10
type input "09/15/2025 3:00PM"
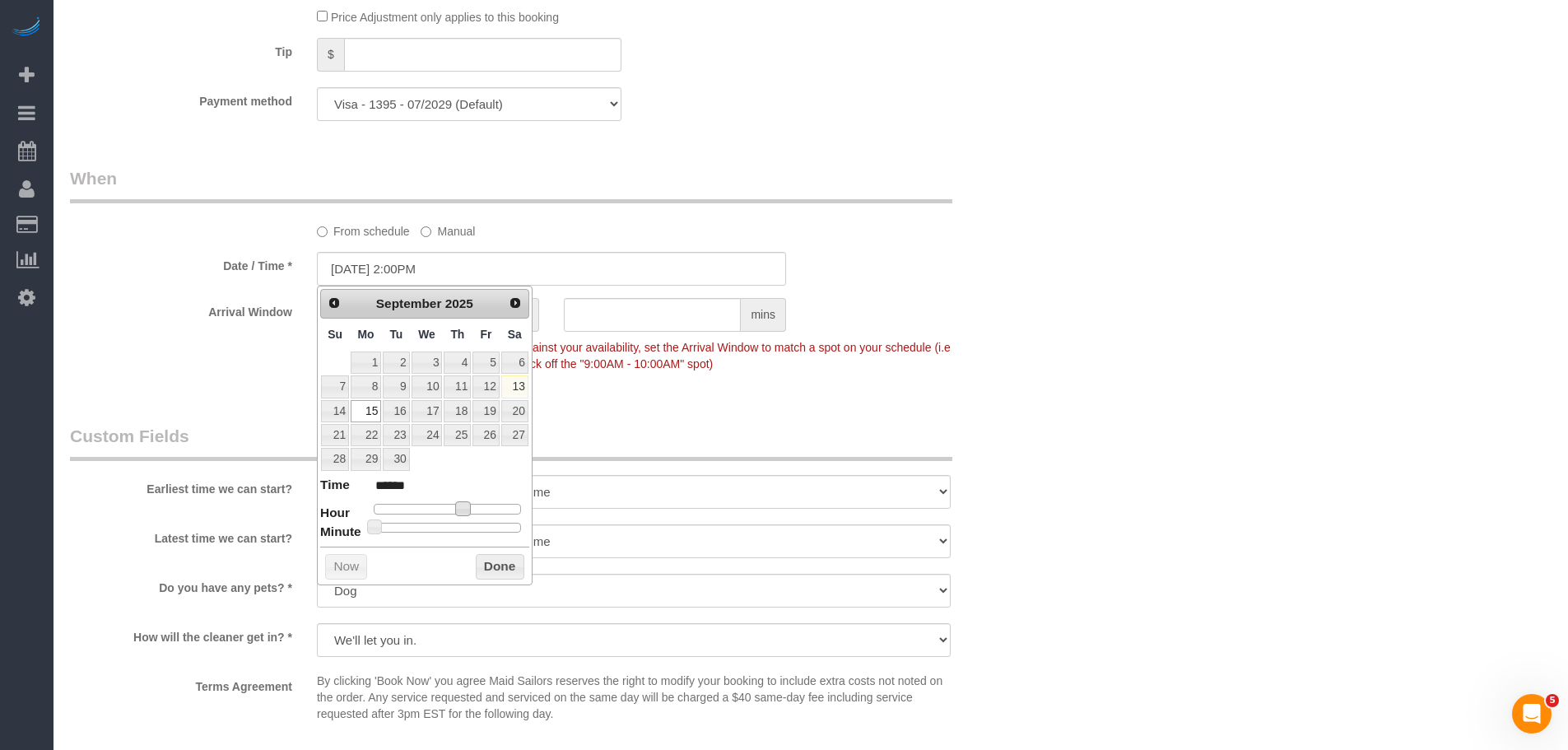
type input "******"
click at [496, 564] on button "Done" at bounding box center [499, 567] width 48 height 26
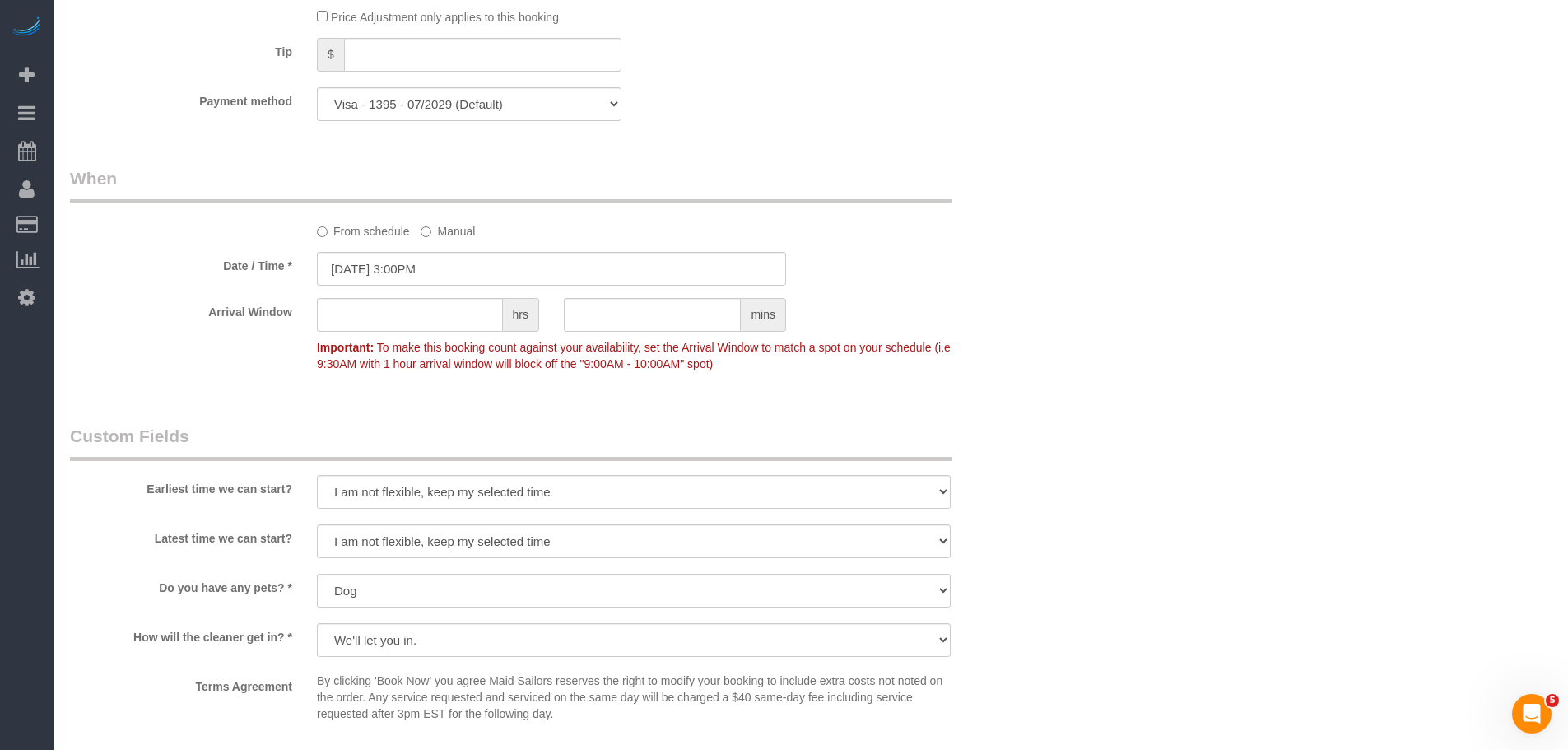
click at [977, 300] on div "Arrival Window hrs mins Important: To make this booking count against your avai…" at bounding box center [550, 338] width 987 height 81
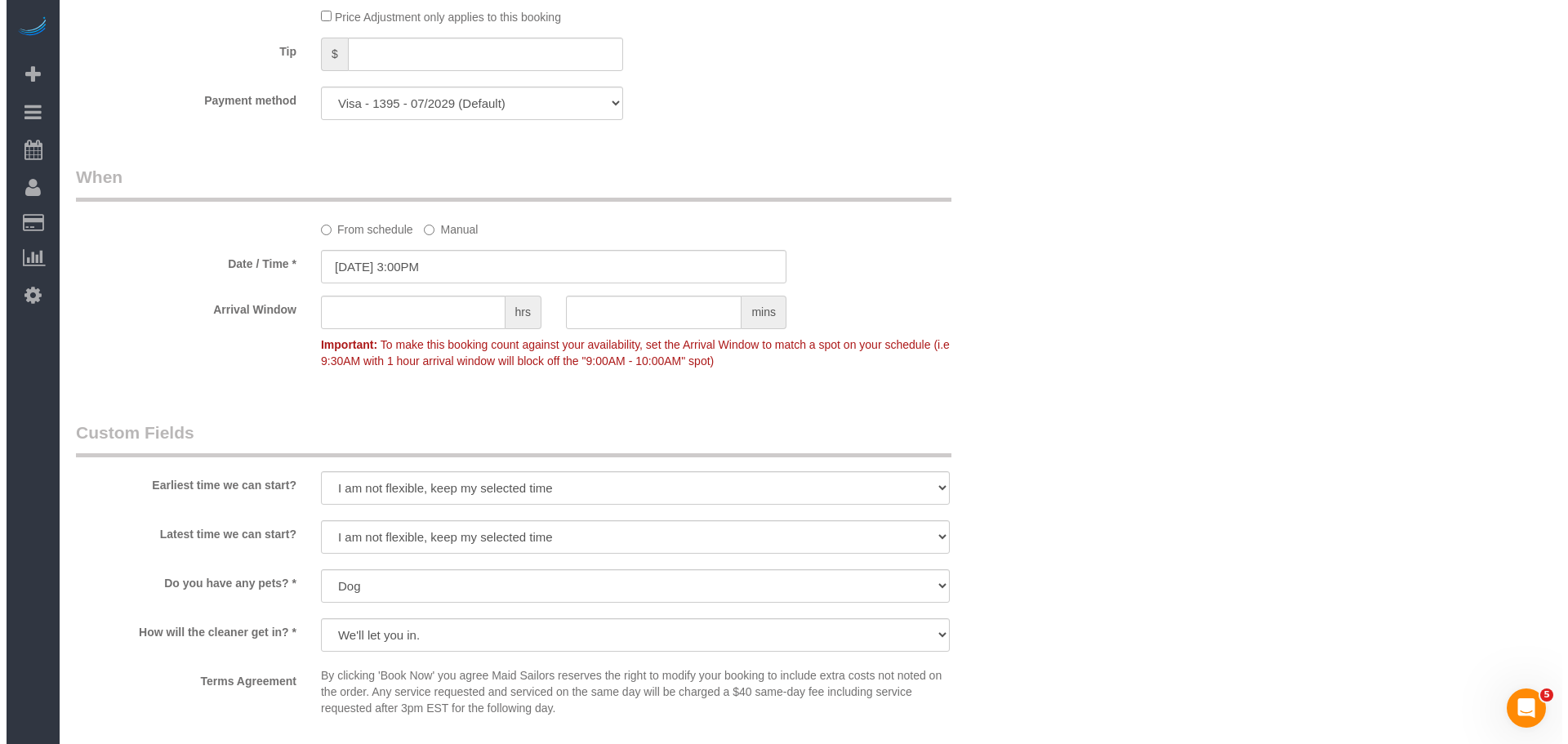
scroll to position [1470, 0]
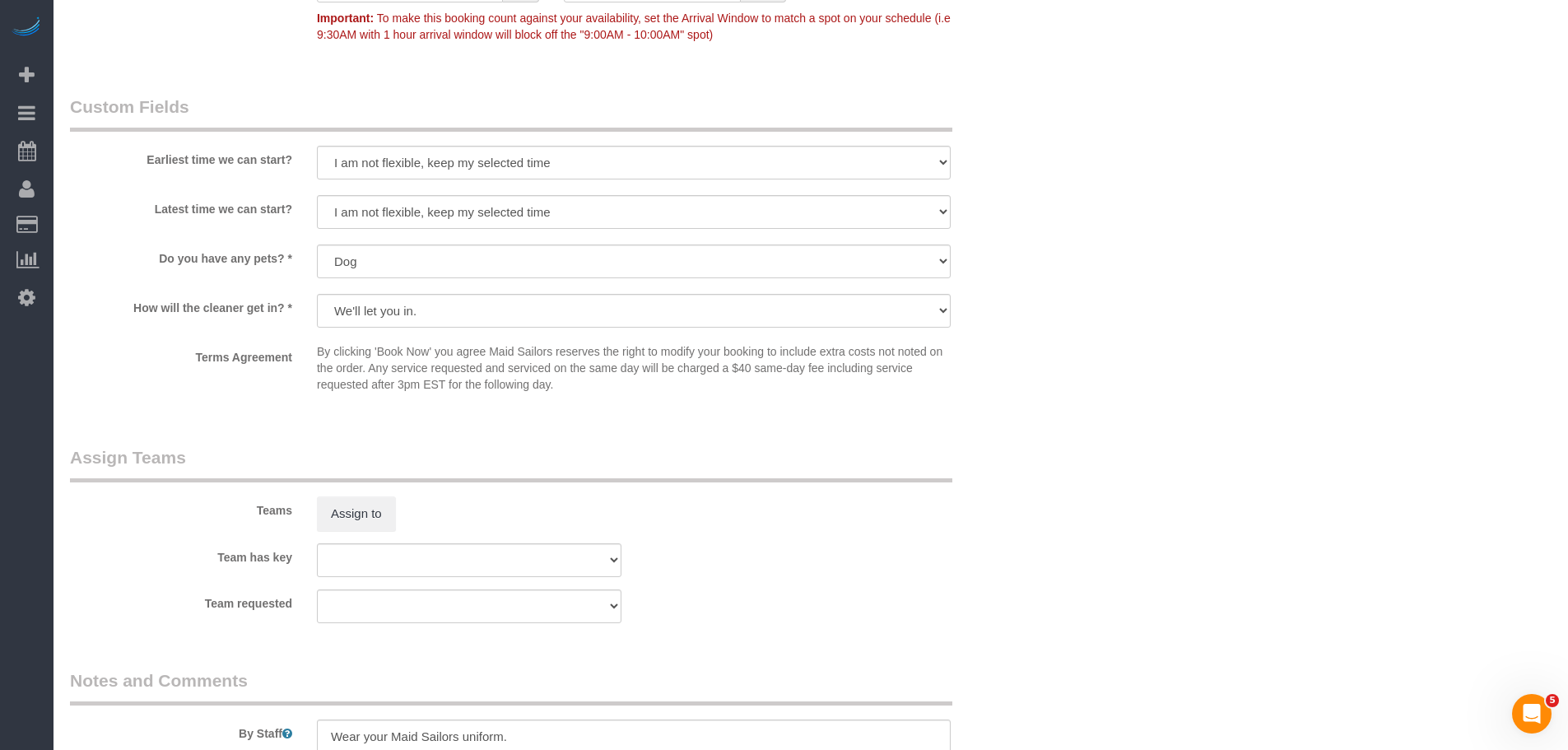
click at [398, 519] on div "Assign to" at bounding box center [469, 513] width 329 height 35
click at [367, 507] on button "Assign to" at bounding box center [356, 513] width 79 height 35
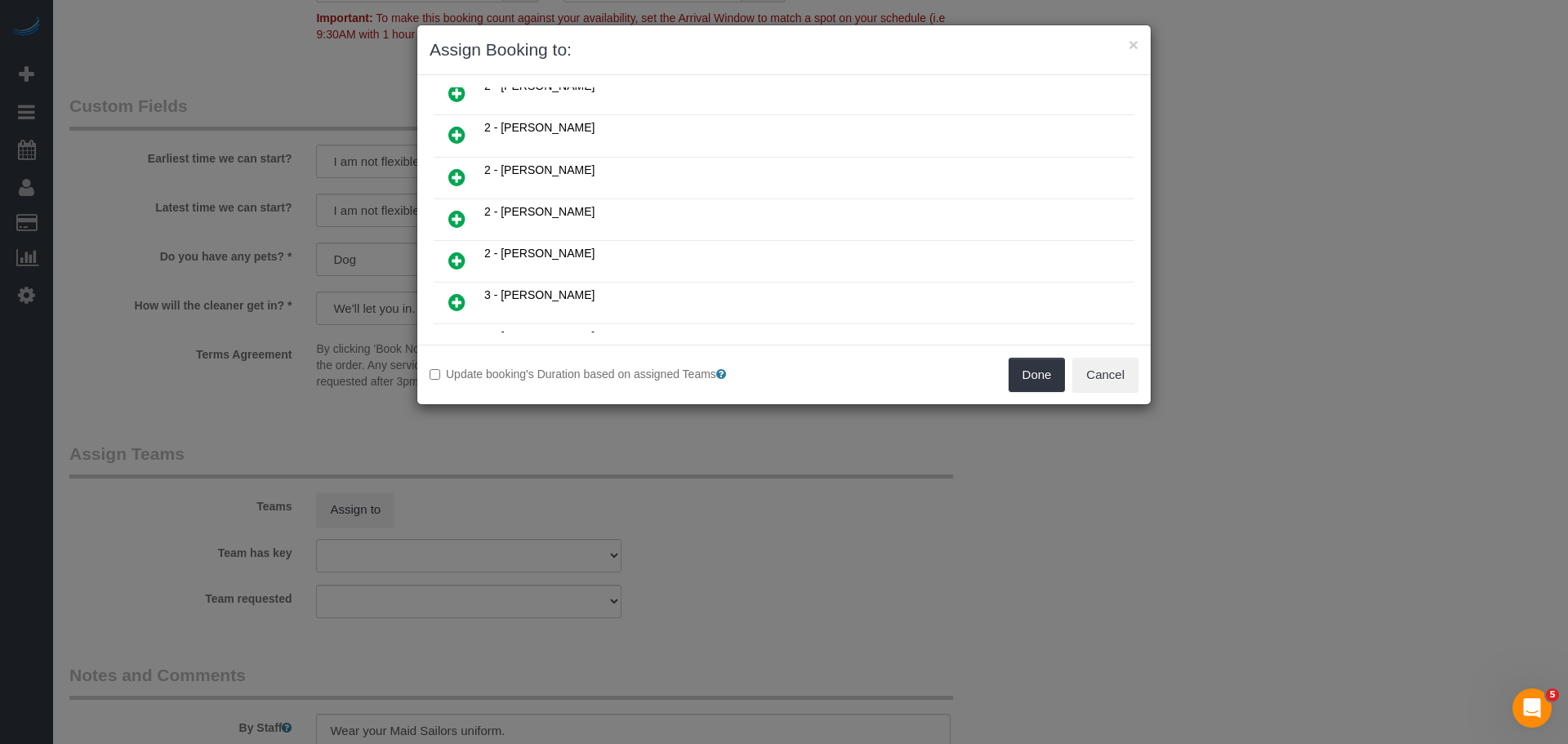
scroll to position [490, 0]
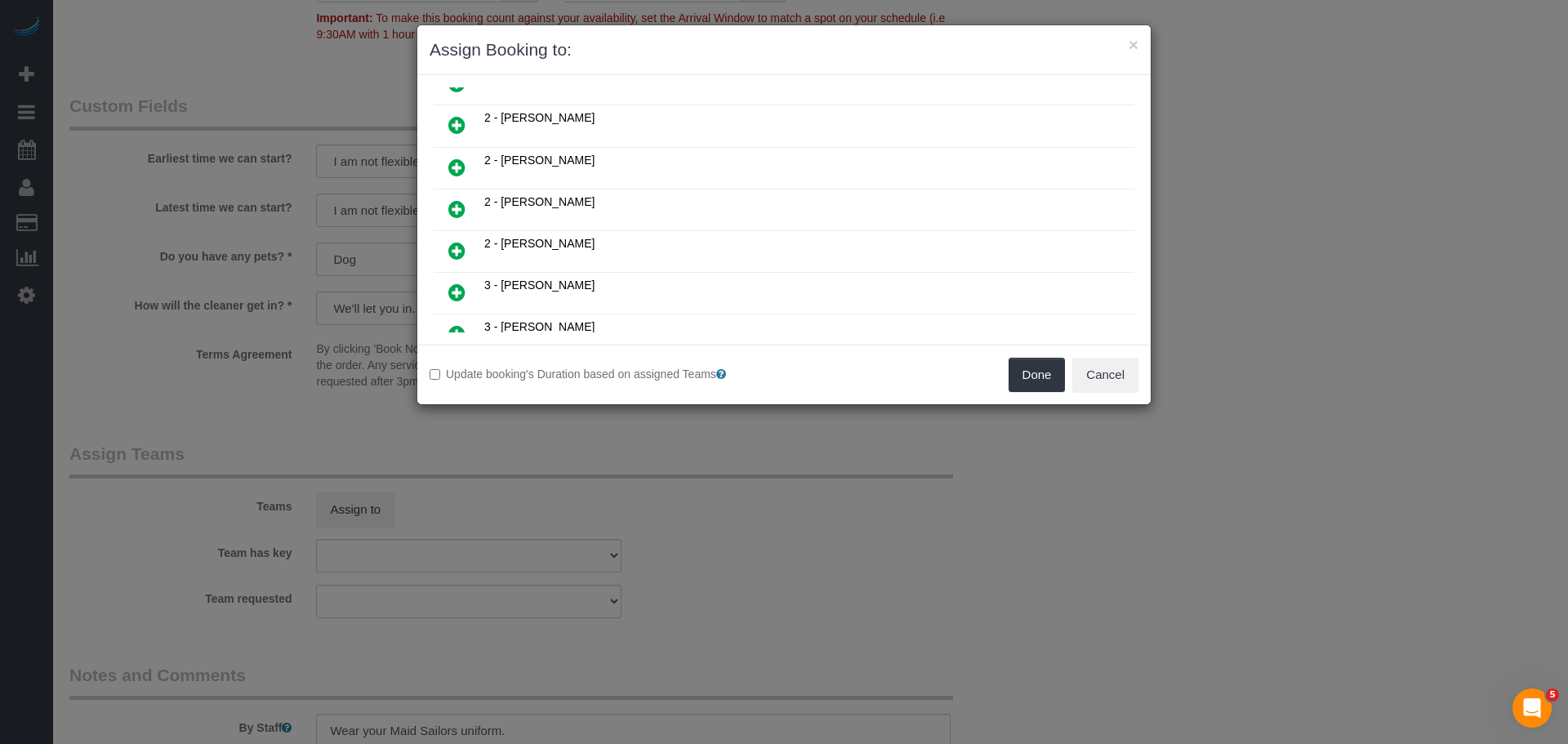
click at [470, 210] on link at bounding box center [456, 209] width 38 height 33
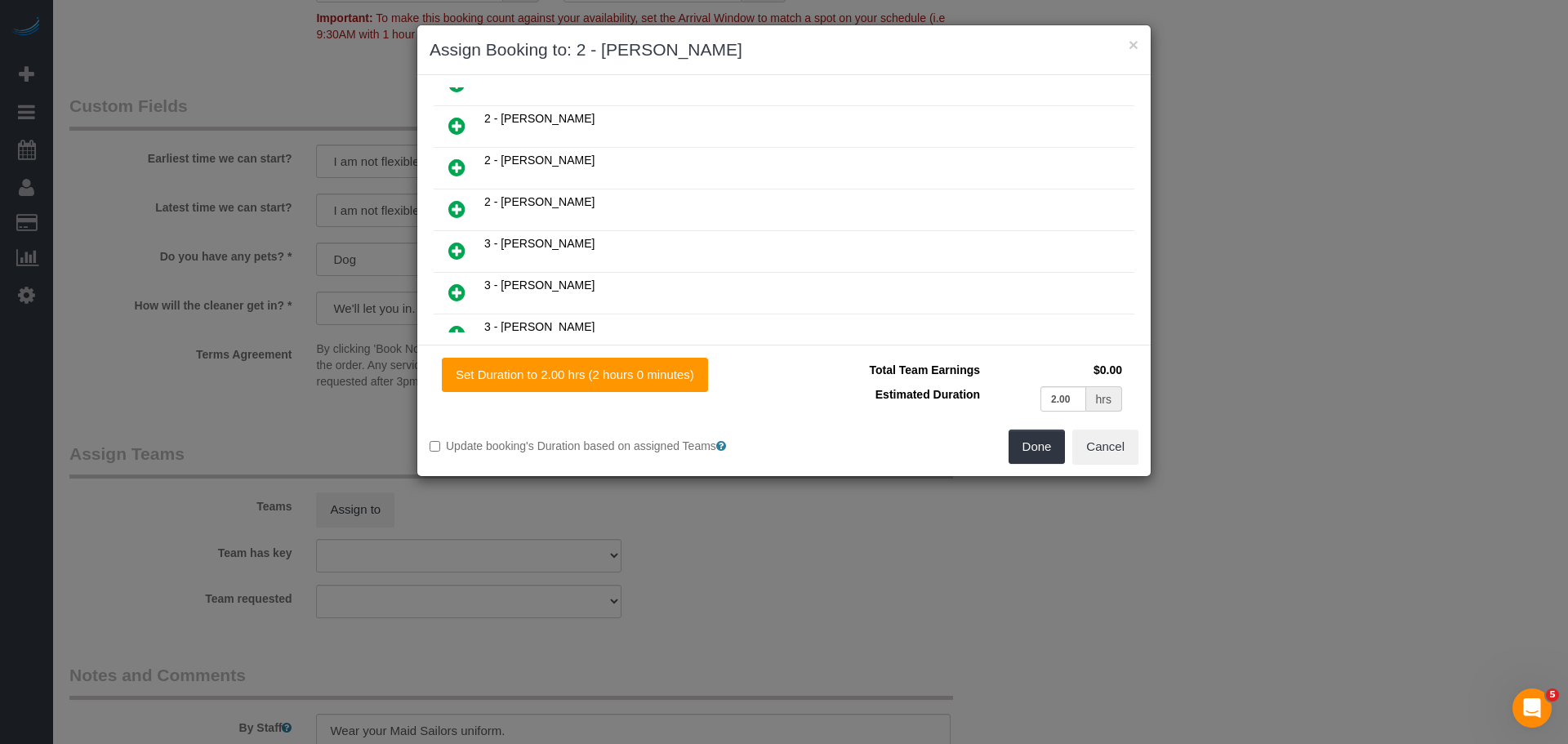
click at [471, 203] on link at bounding box center [456, 209] width 38 height 33
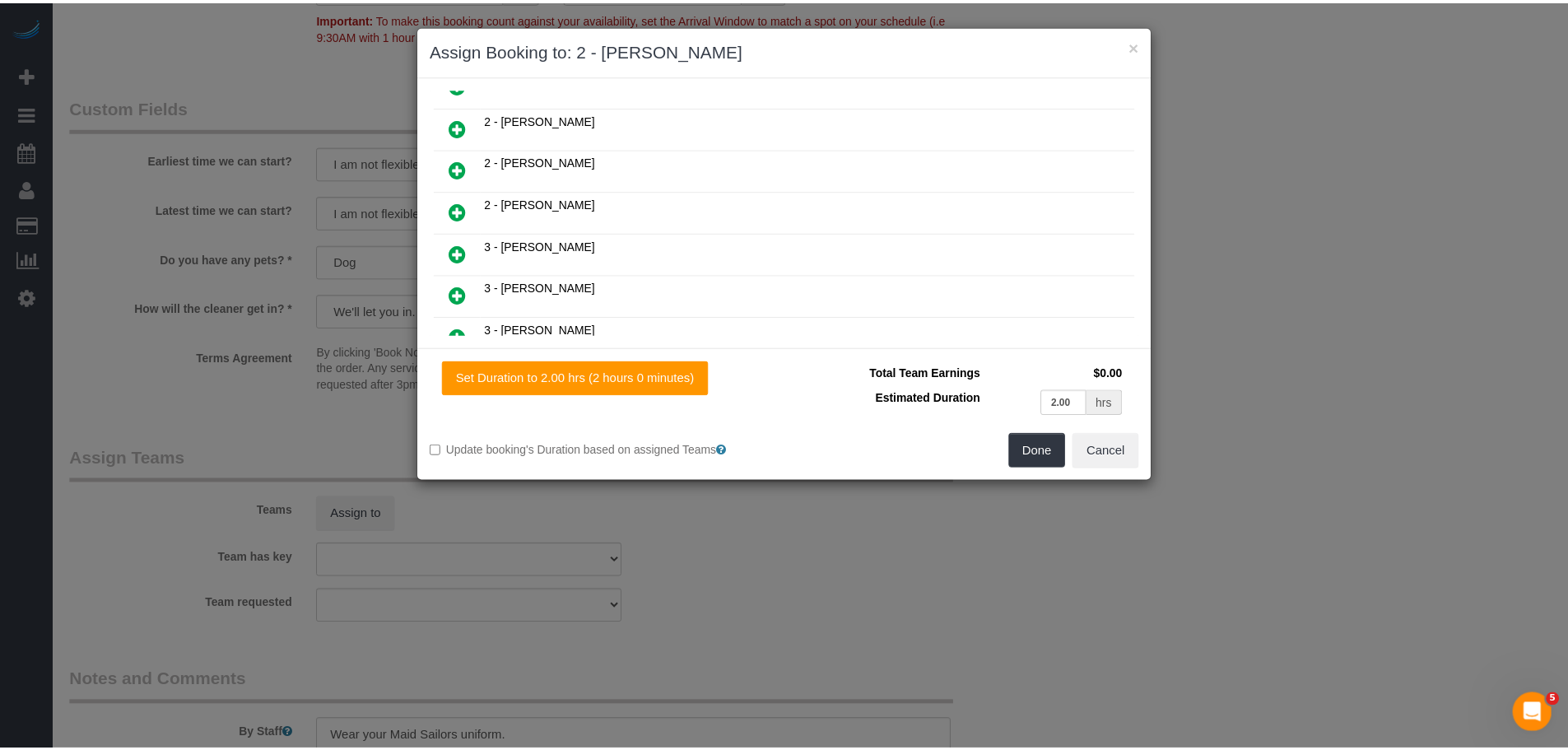
scroll to position [577, 0]
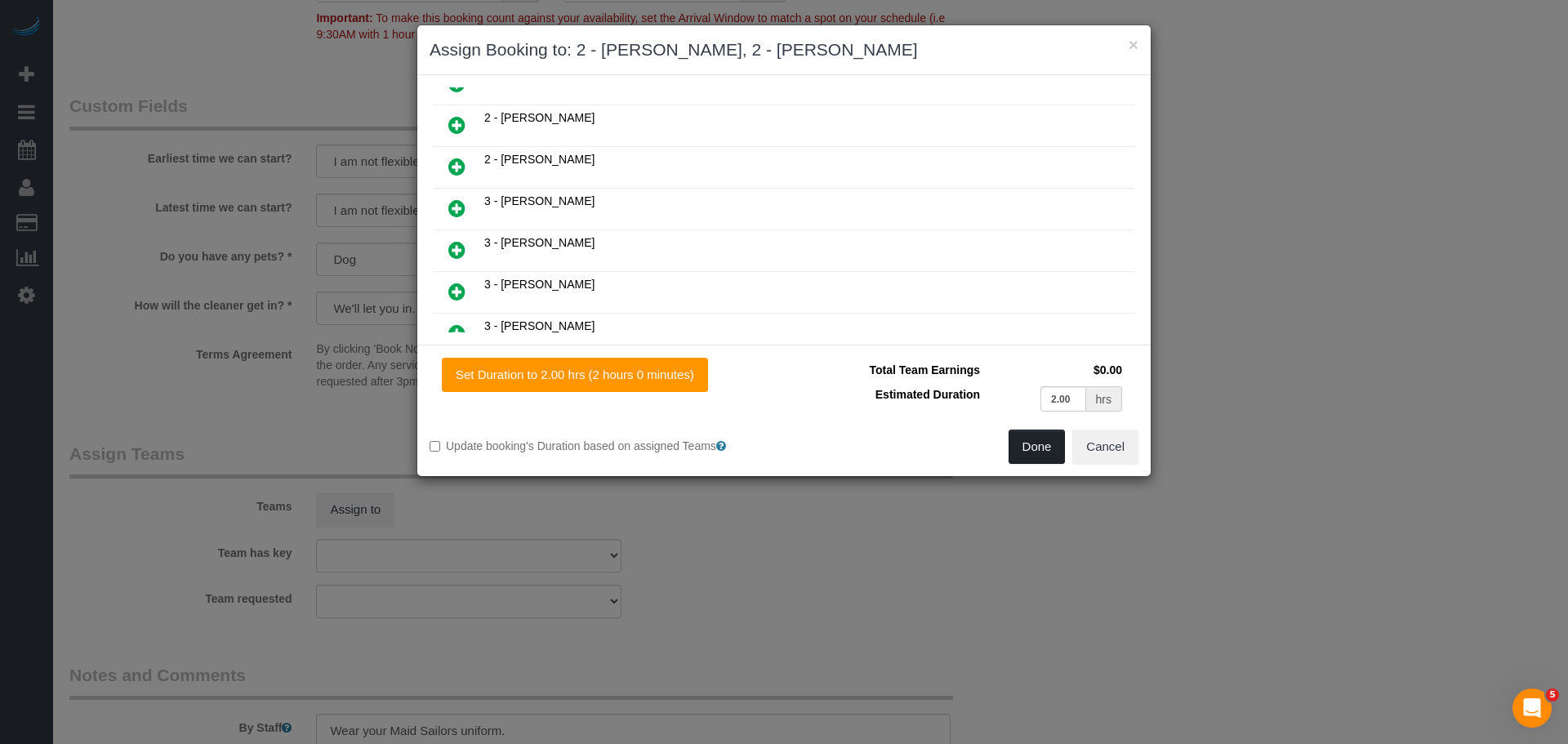
drag, startPoint x: 1038, startPoint y: 439, endPoint x: 987, endPoint y: 436, distance: 51.1
click at [1038, 438] on button "Done" at bounding box center [1037, 447] width 57 height 35
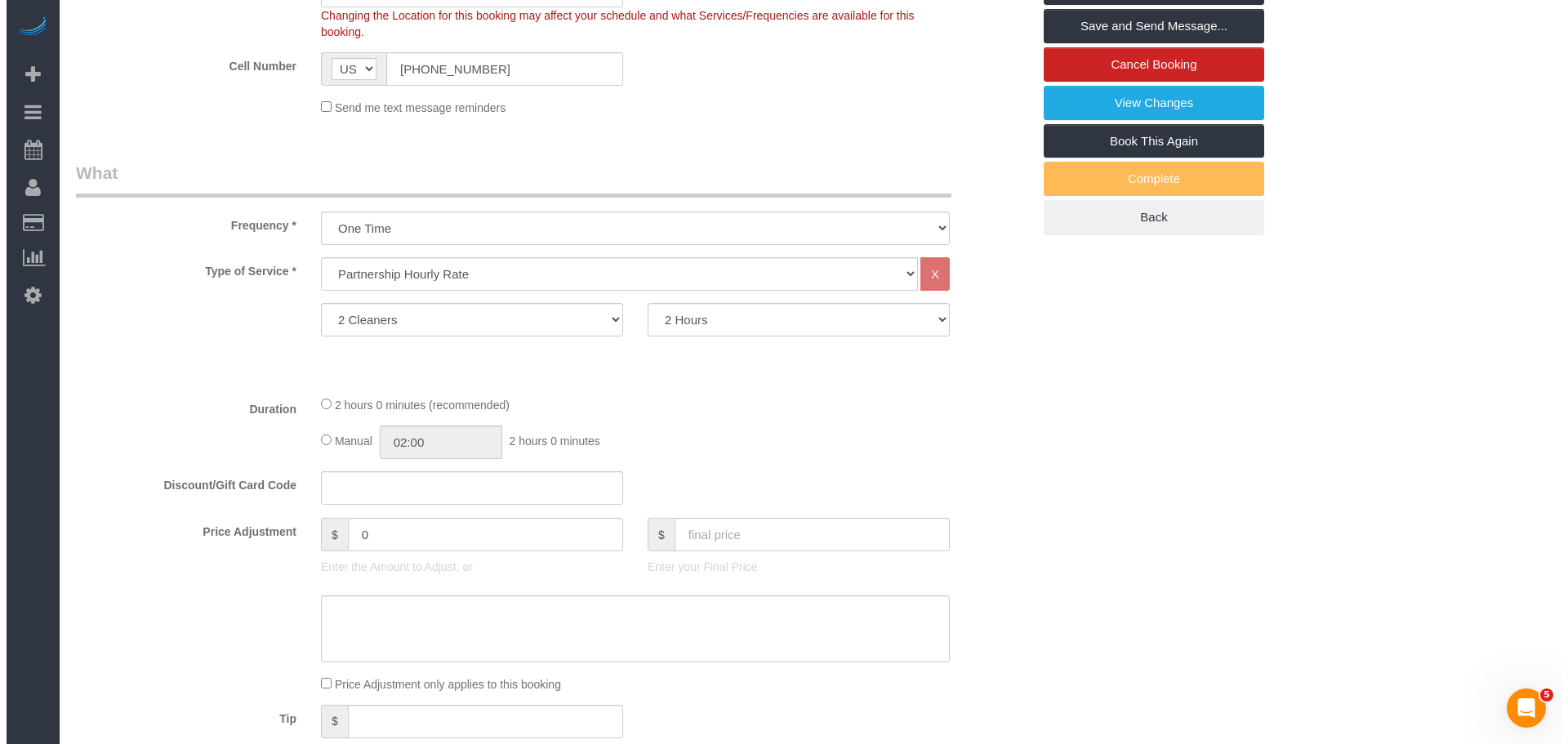
scroll to position [245, 0]
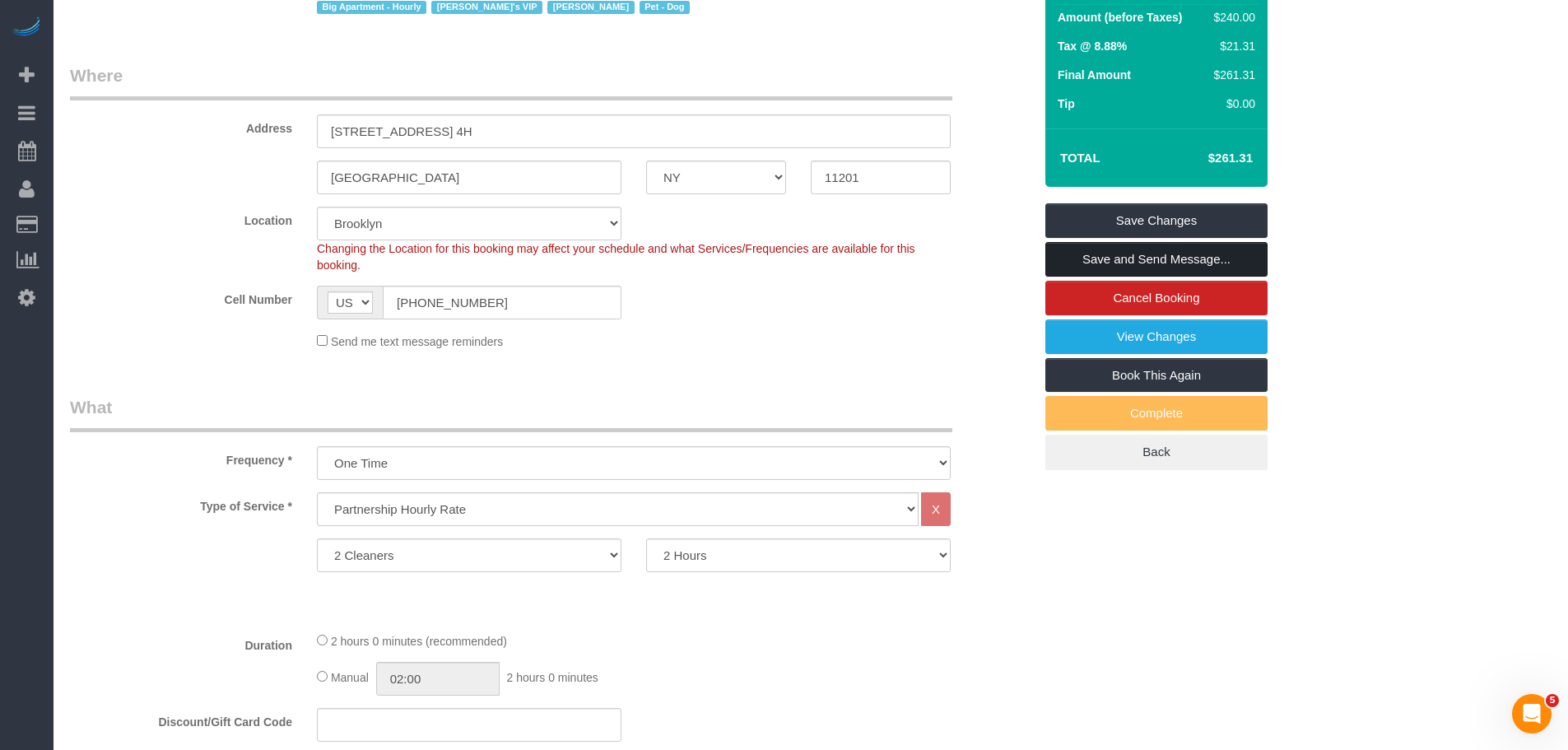
click at [1180, 266] on link "Save and Send Message..." at bounding box center [1156, 259] width 222 height 35
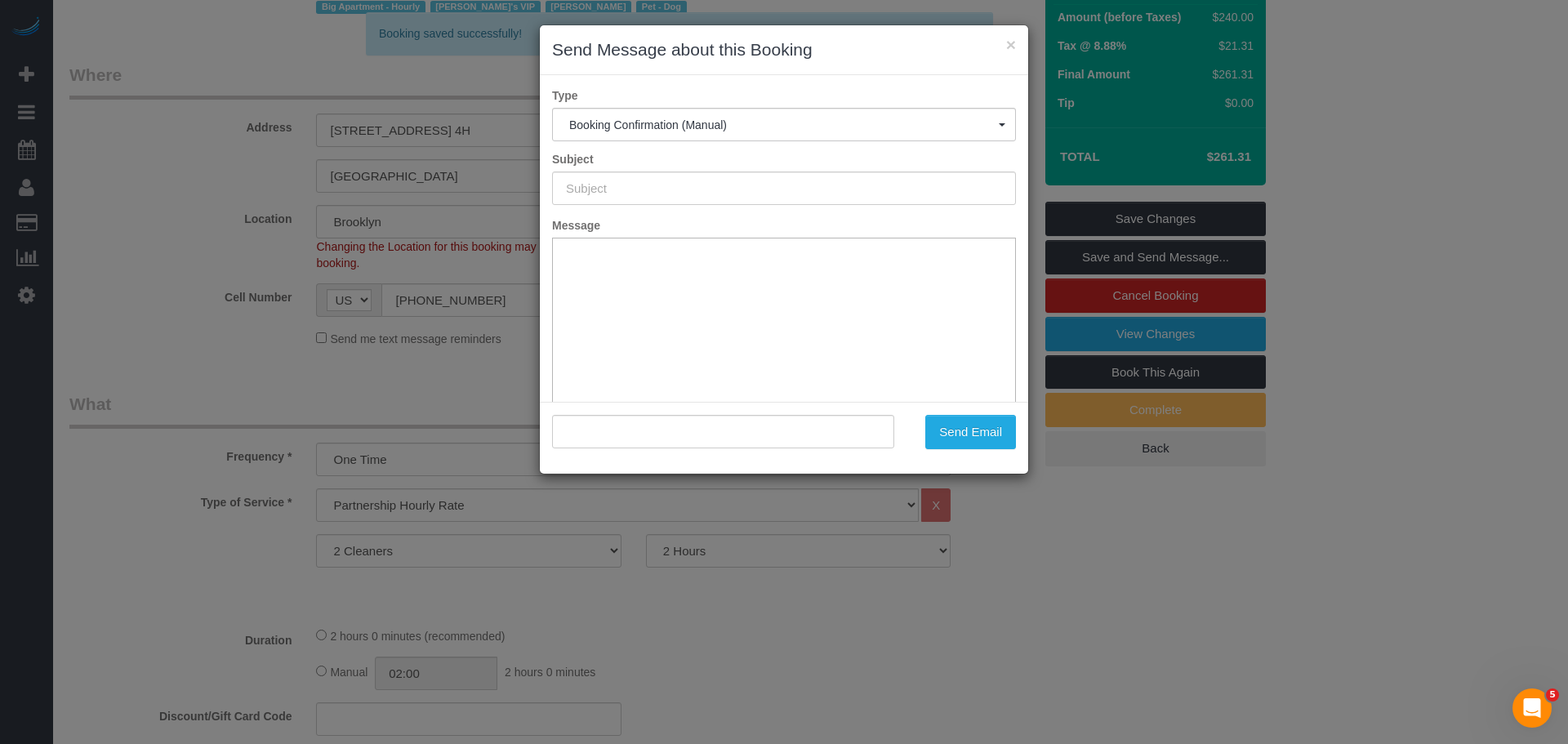
scroll to position [0, 0]
type input "Cleaning Confirmed for 09/15/2025 at 3:00pm"
type input ""Alexandra Atilano" <alexandra.atilano@gmail.com>"
drag, startPoint x: 875, startPoint y: 188, endPoint x: 394, endPoint y: 199, distance: 481.1
click at [395, 199] on div "× Send Message about this Booking Type Booking Confirmation (Manual) Booking Co…" at bounding box center [784, 372] width 1568 height 744
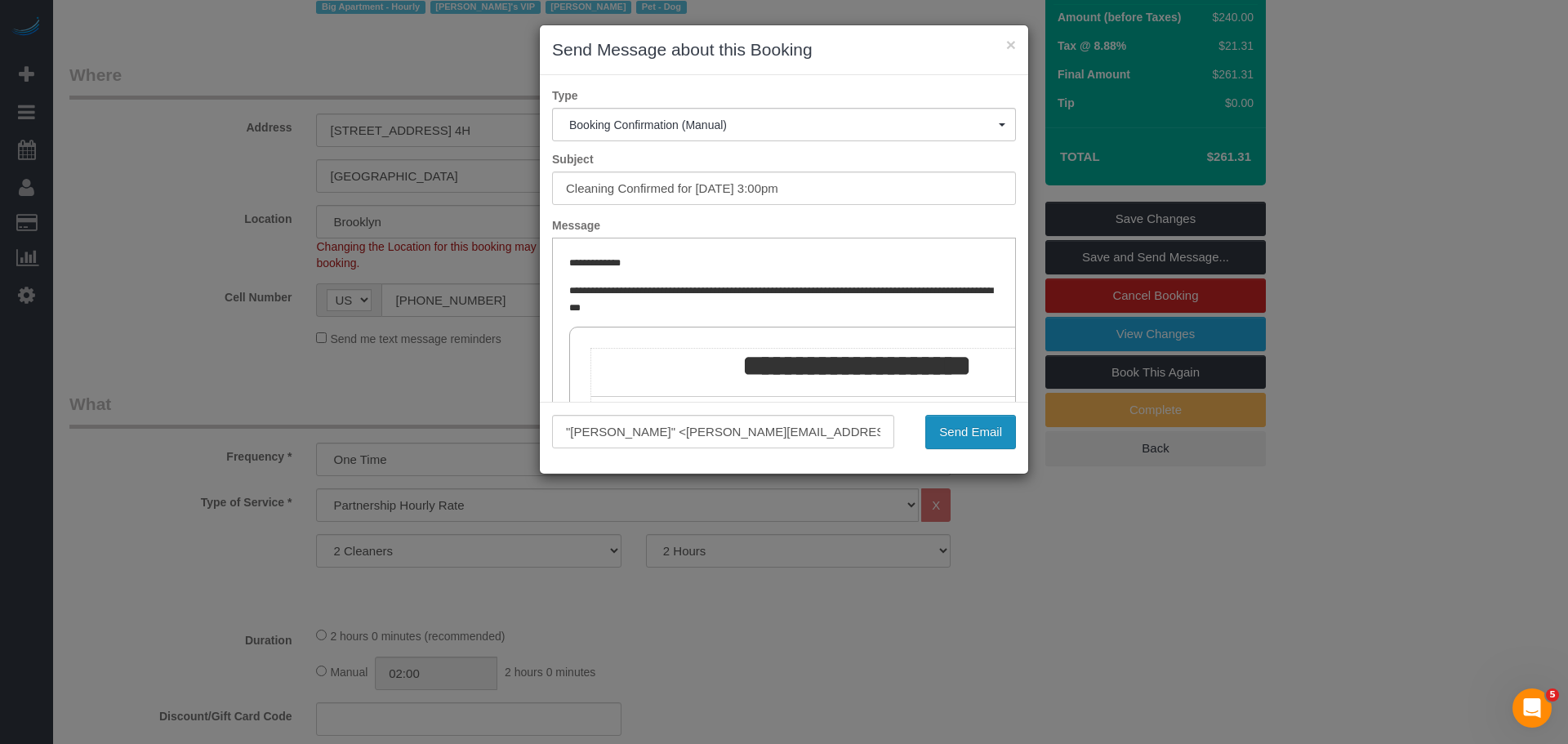
click at [994, 440] on button "Send Email" at bounding box center [971, 432] width 90 height 35
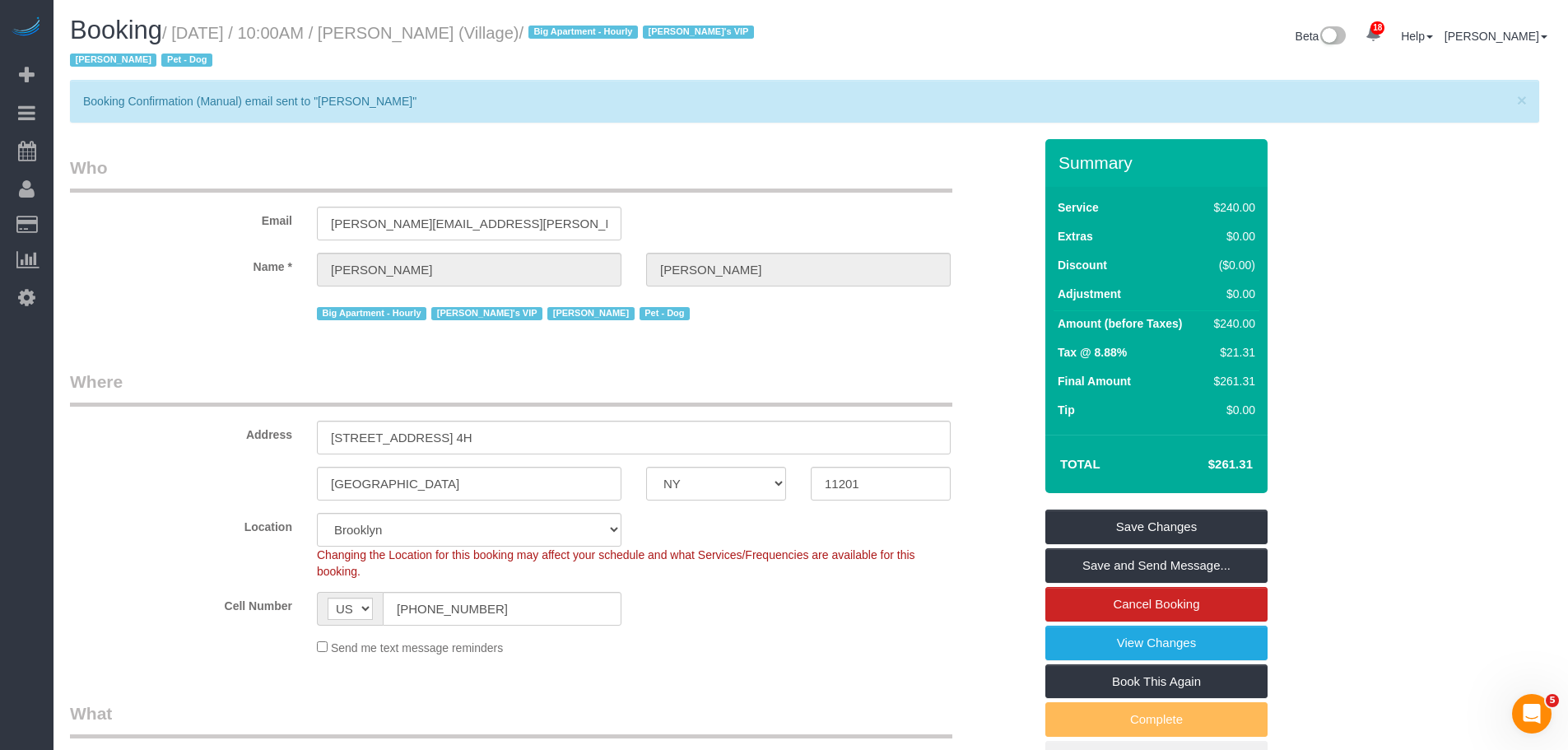
click at [923, 73] on div "Booking / September 16, 2025 / 10:00AM / Alexandra Atilano (Village) / Big Apar…" at bounding box center [810, 47] width 1506 height 63
